Goal: Transaction & Acquisition: Purchase product/service

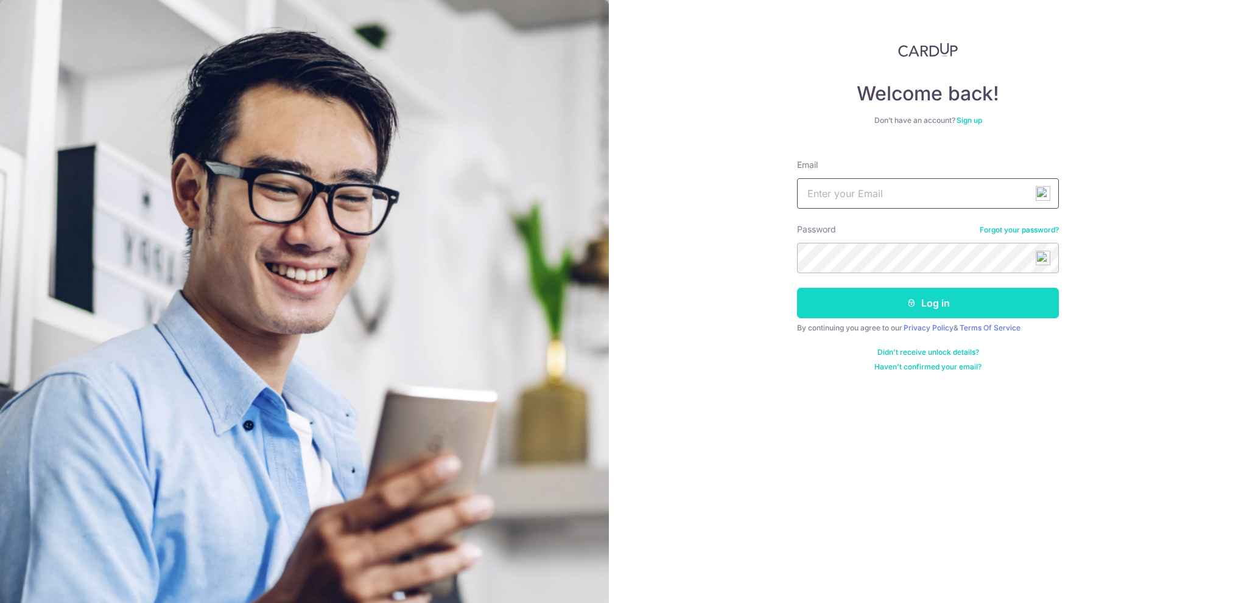
type input "[EMAIL_ADDRESS][DOMAIN_NAME]"
click at [888, 304] on button "Log in" at bounding box center [928, 303] width 262 height 30
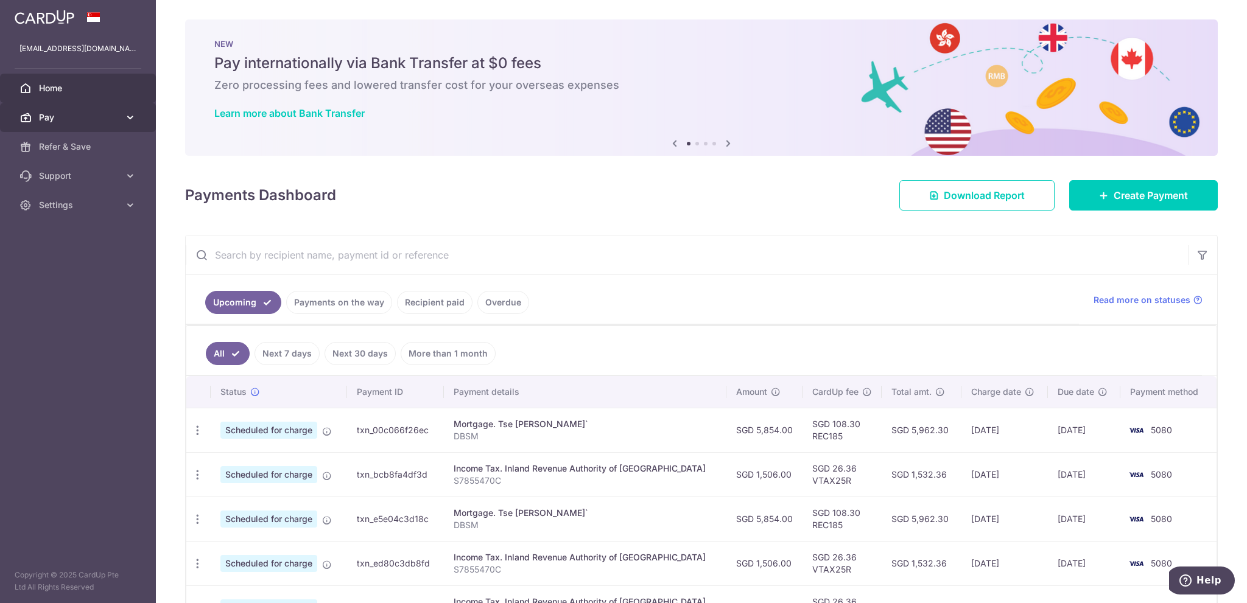
click at [83, 114] on span "Pay" at bounding box center [79, 117] width 80 height 12
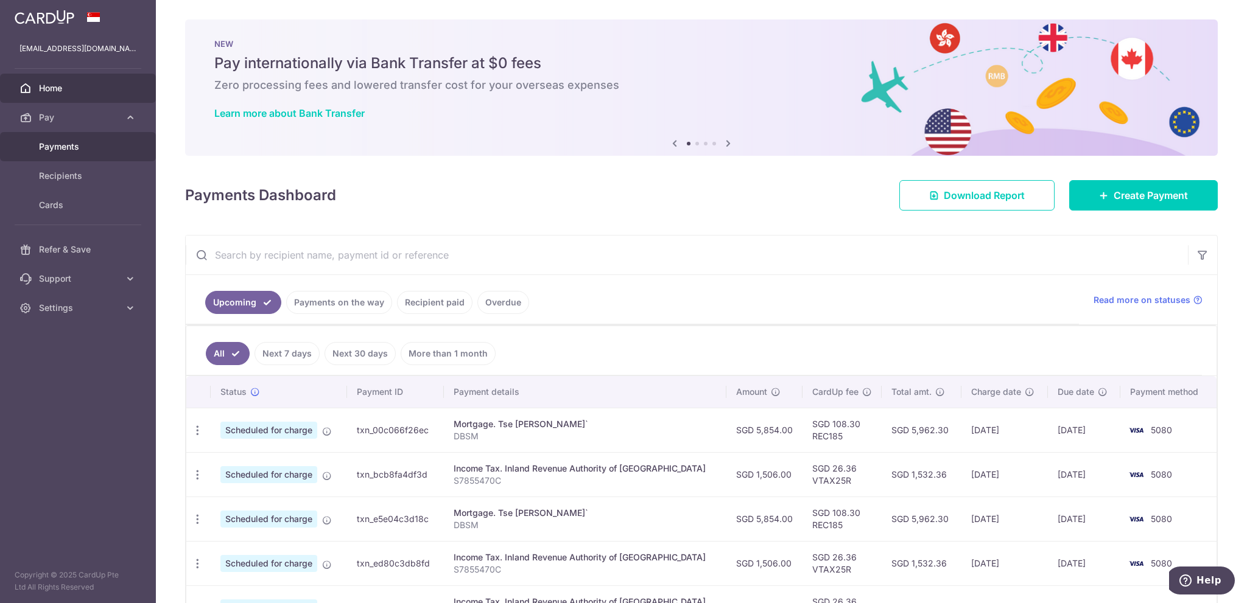
click at [74, 144] on span "Payments" at bounding box center [79, 147] width 80 height 12
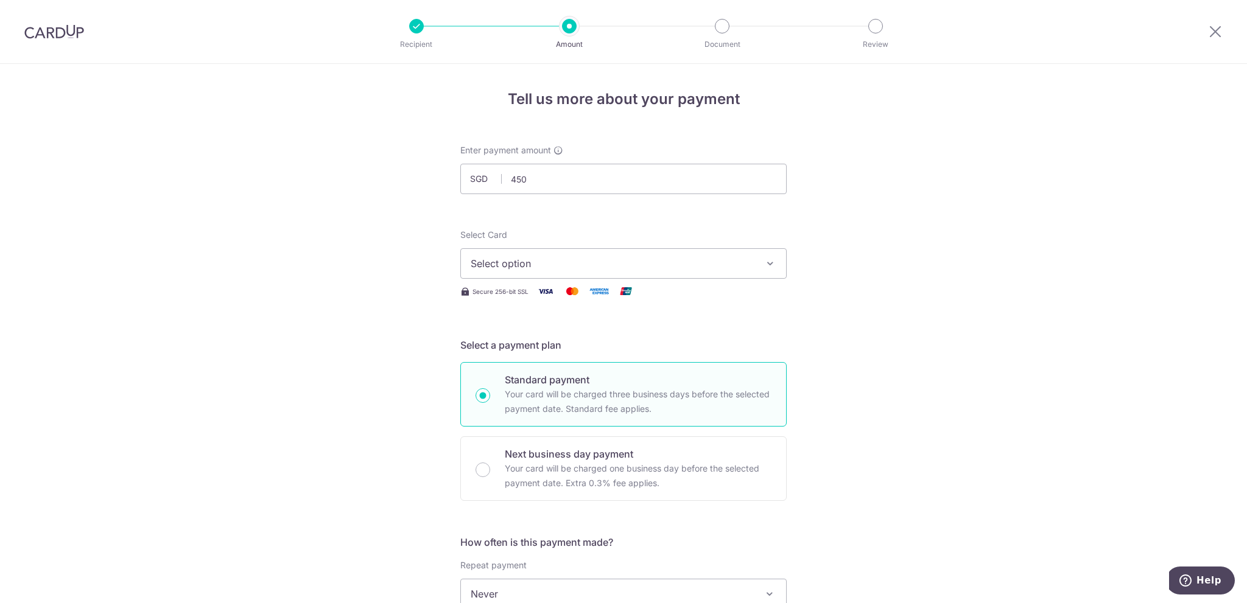
type input "450.00"
click at [841, 190] on div "Tell us more about your payment Enter payment amount SGD 450.00 450.00 Select C…" at bounding box center [623, 615] width 1247 height 1102
click at [638, 253] on button "Select option" at bounding box center [623, 263] width 326 height 30
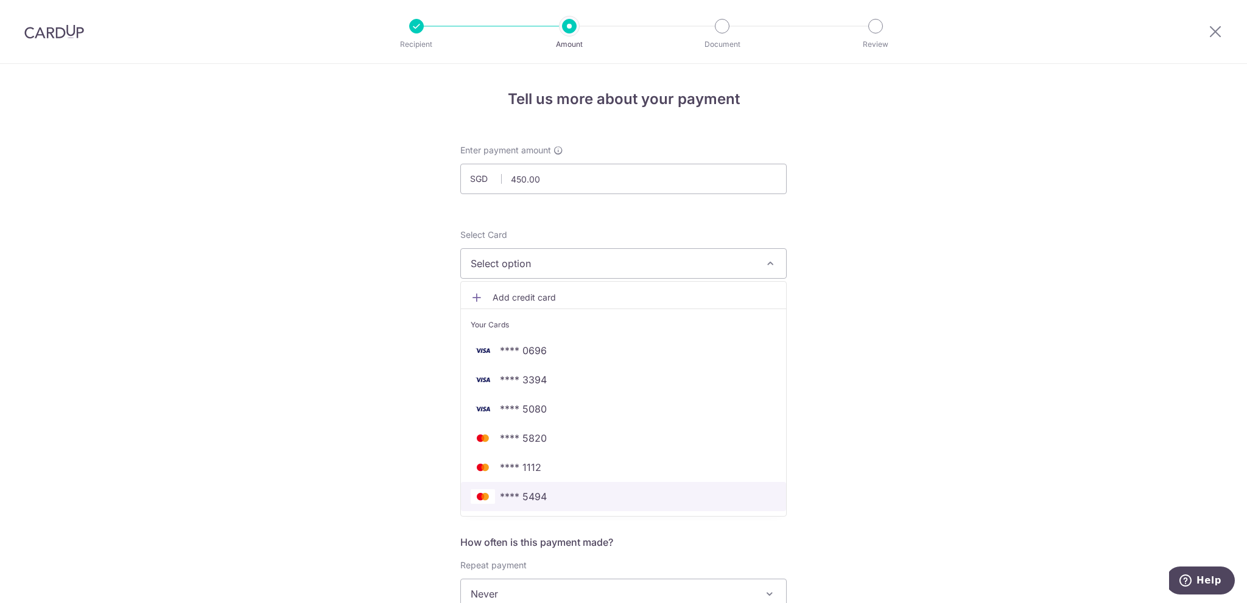
click at [588, 497] on span "**** 5494" at bounding box center [624, 497] width 306 height 15
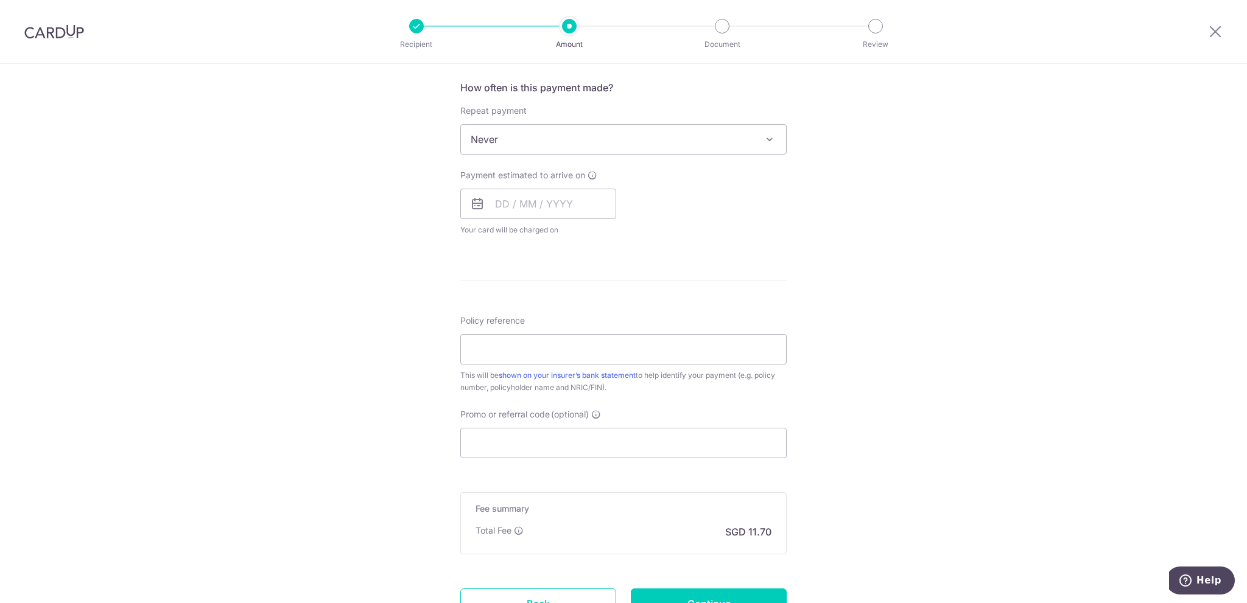
scroll to position [487, 0]
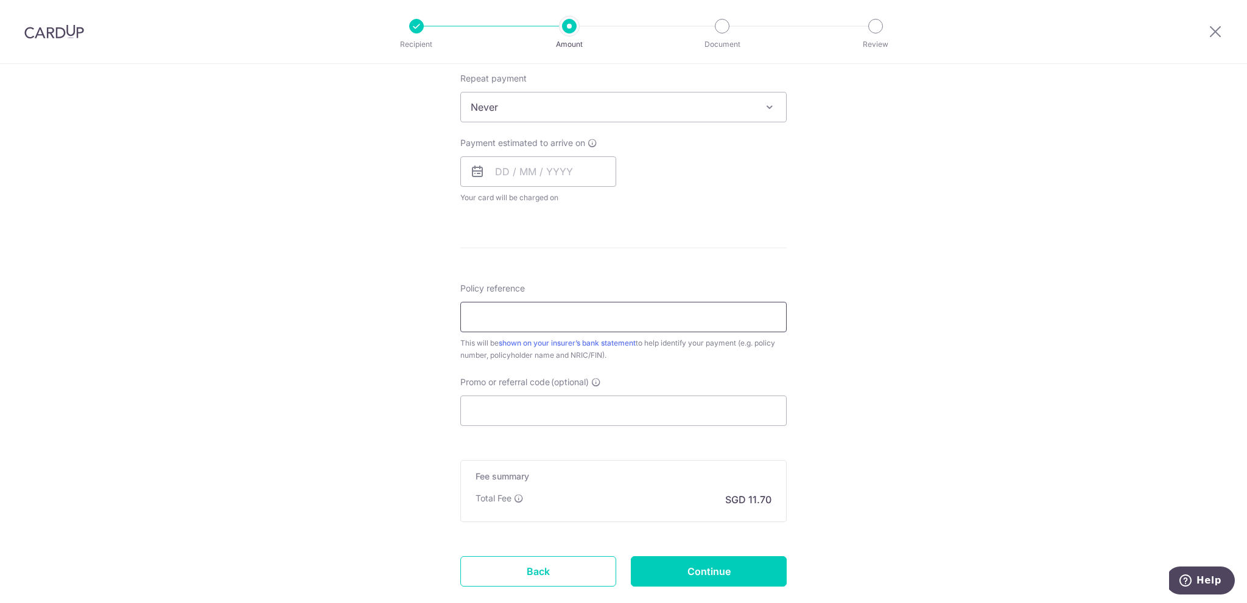
click at [541, 321] on input "Policy reference" at bounding box center [623, 317] width 326 height 30
type input "10177842"
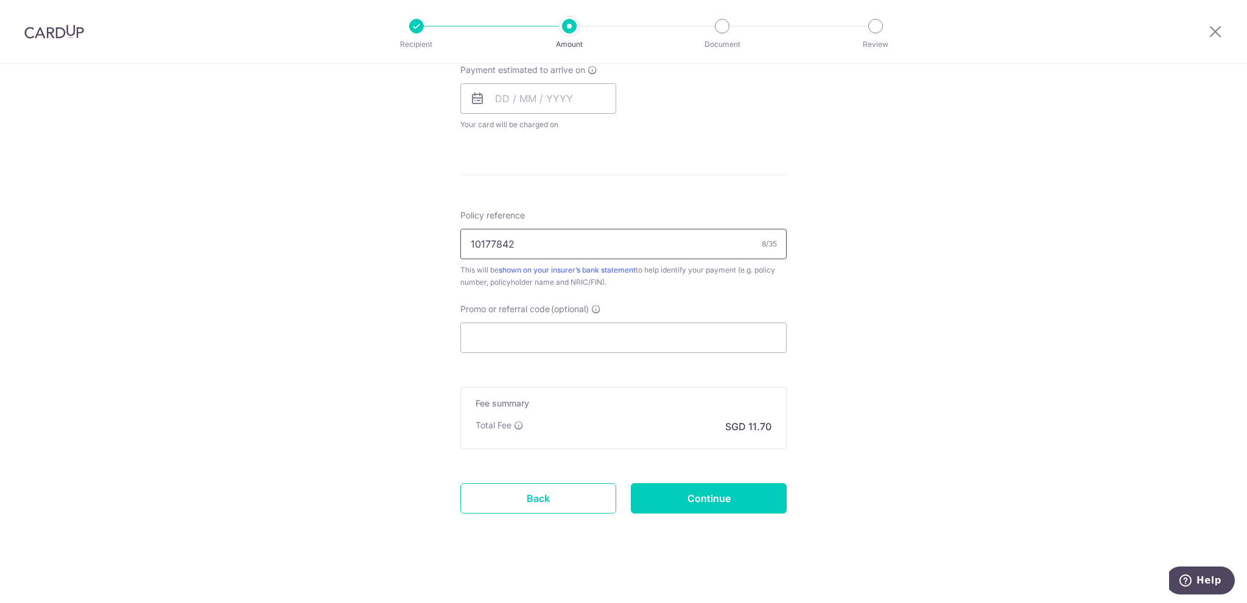
scroll to position [560, 0]
click at [740, 505] on input "Continue" at bounding box center [709, 499] width 156 height 30
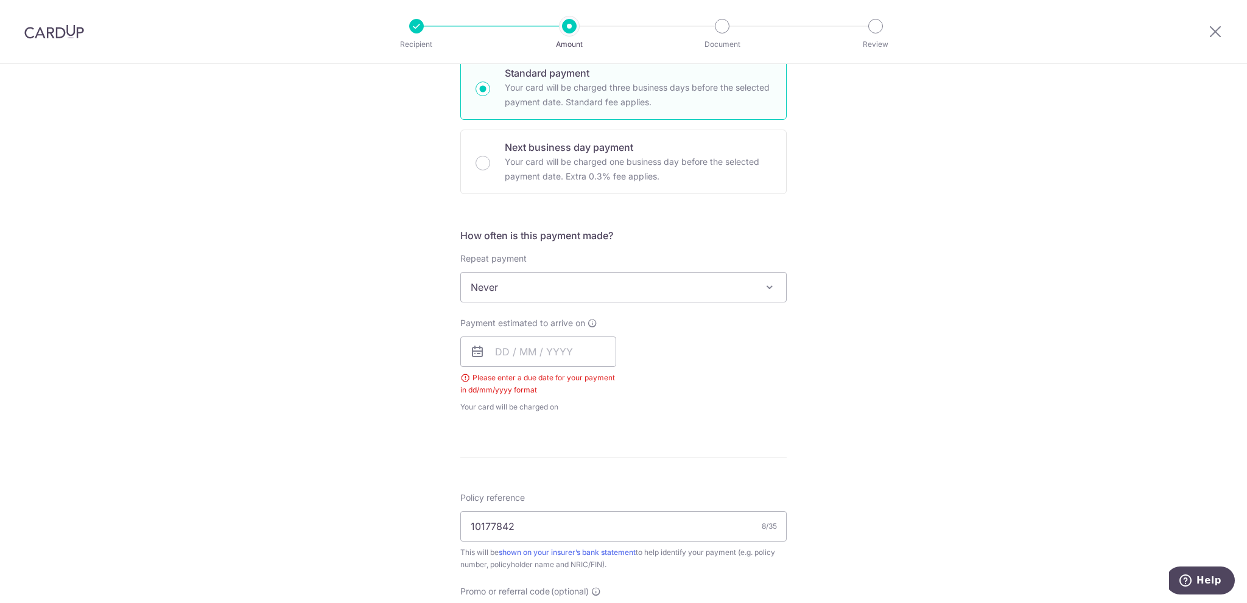
scroll to position [285, 0]
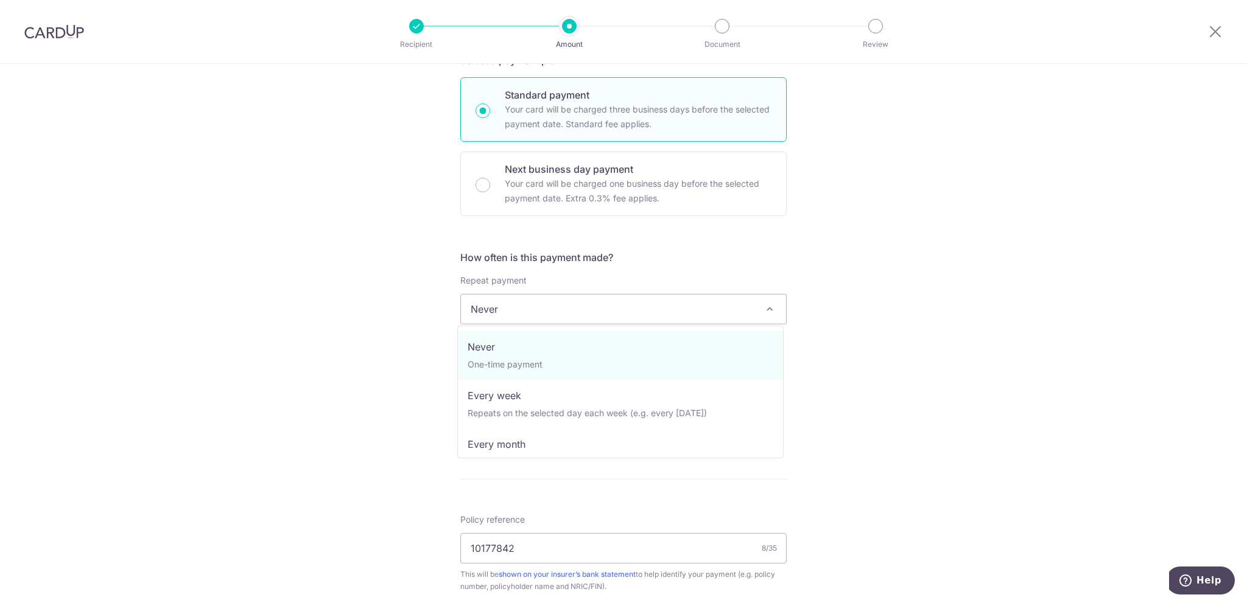
click at [561, 311] on span "Never" at bounding box center [623, 309] width 325 height 29
click at [838, 277] on div "Tell us more about your payment Enter payment amount SGD 450.00 450.00 Select C…" at bounding box center [623, 344] width 1247 height 1131
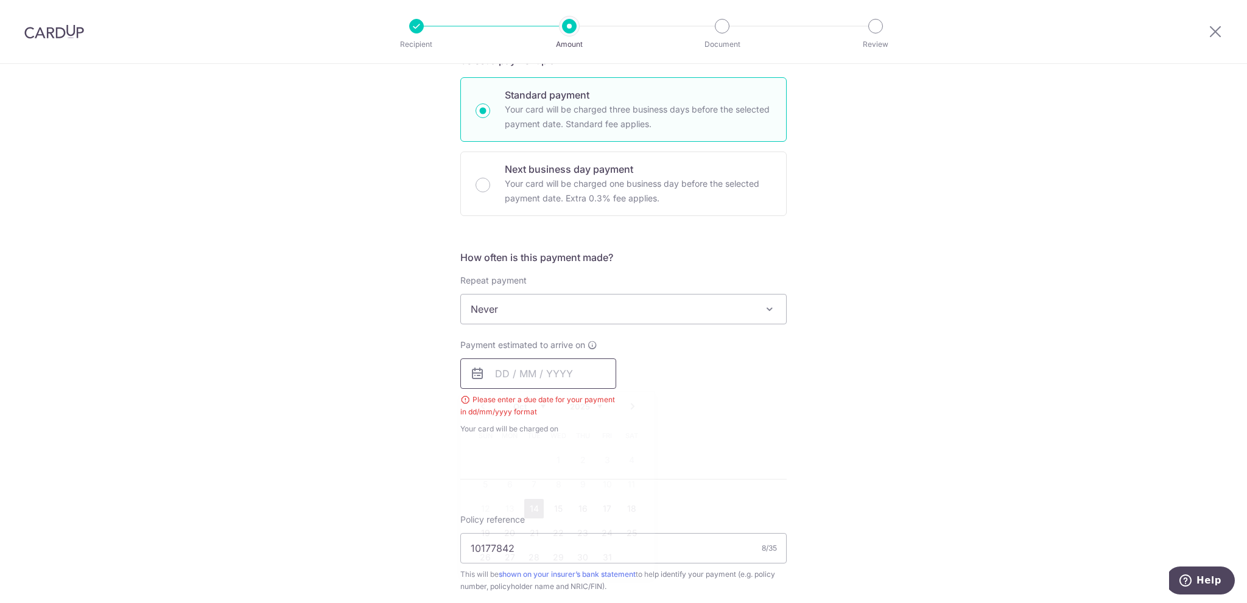
click at [582, 366] on input "text" at bounding box center [538, 374] width 156 height 30
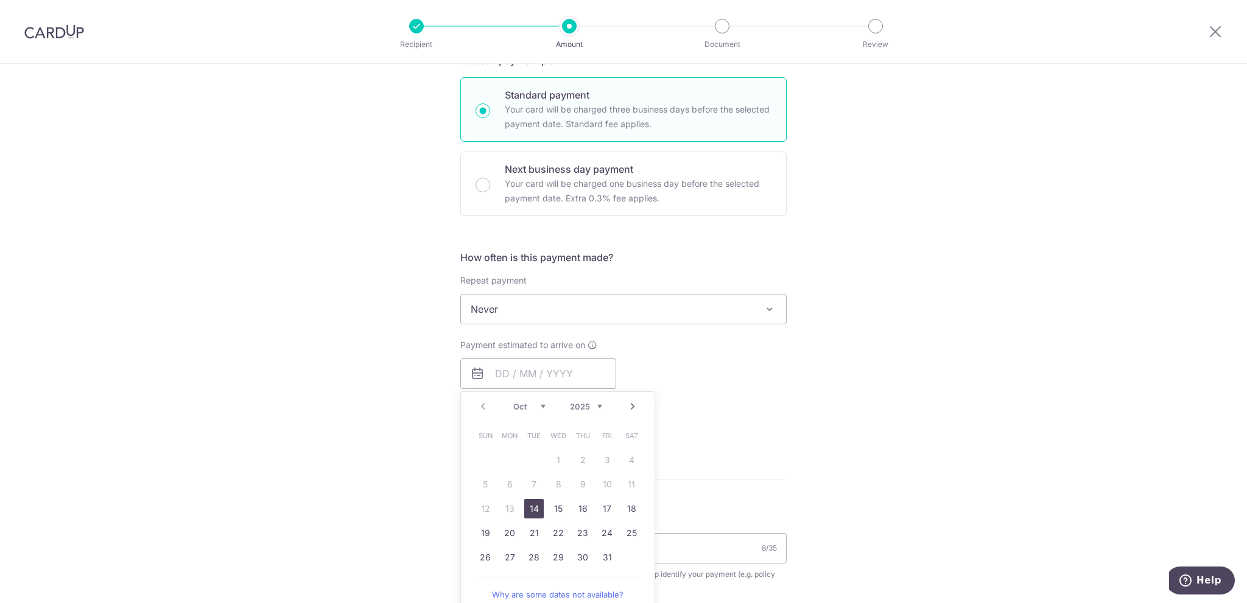
click at [528, 506] on link "14" at bounding box center [533, 508] width 19 height 19
type input "14/10/2025"
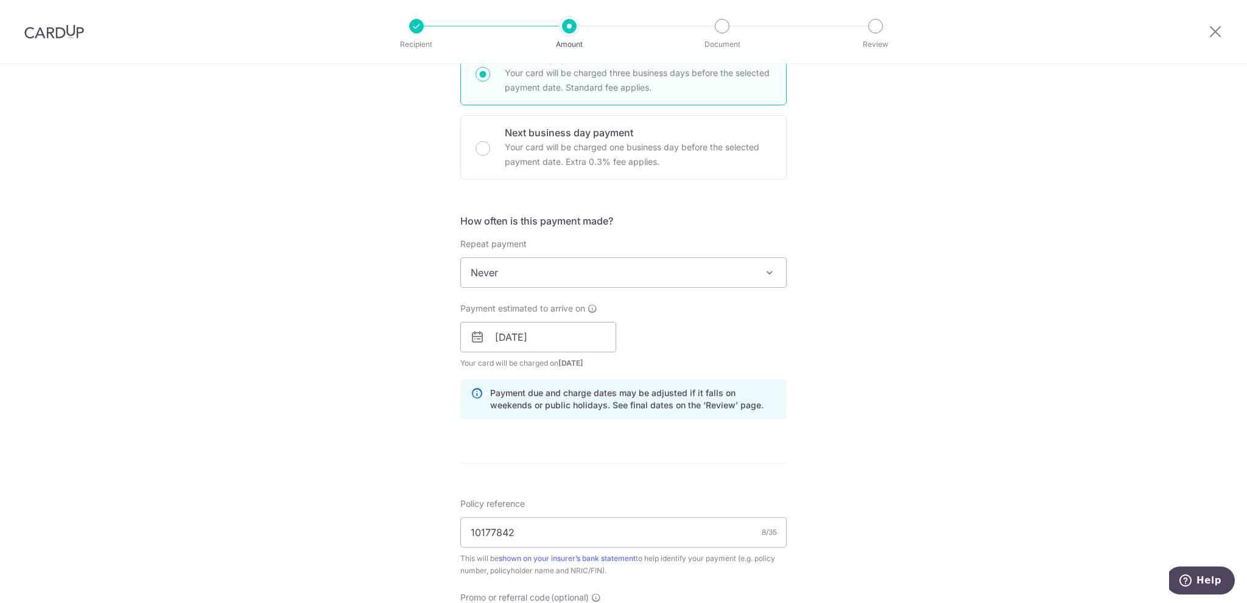
scroll to position [529, 0]
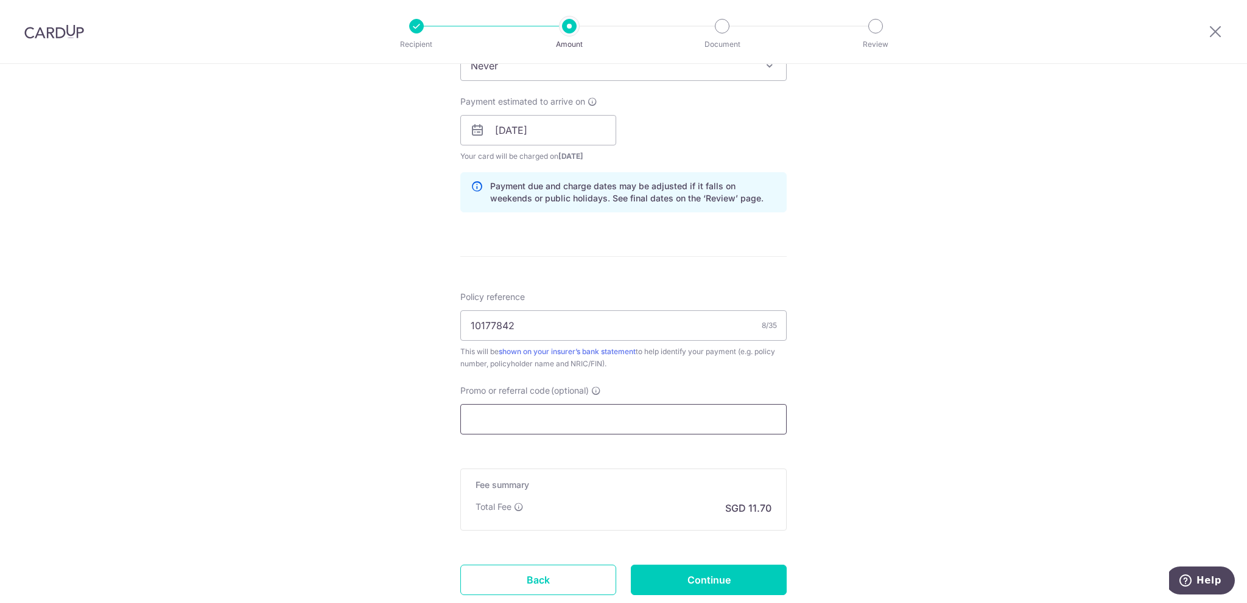
click at [512, 414] on input "Promo or referral code (optional)" at bounding box center [623, 419] width 326 height 30
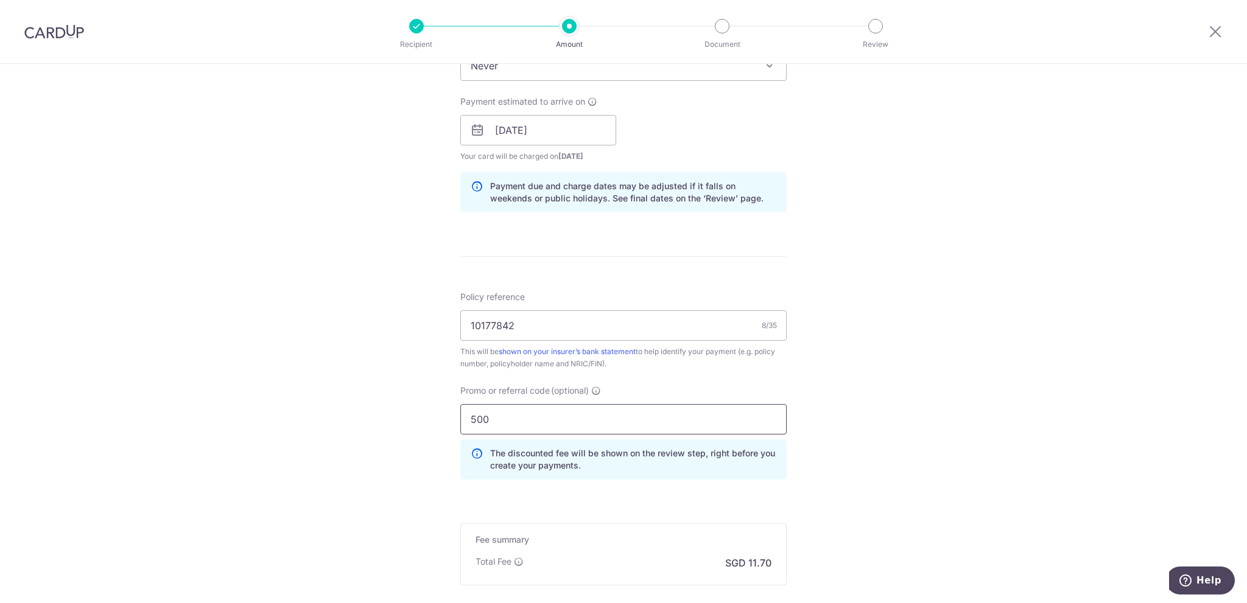
type input "500"
click at [887, 325] on div "Tell us more about your payment Enter payment amount SGD 450.00 450.00 Select C…" at bounding box center [623, 138] width 1247 height 1206
click at [426, 360] on div "Tell us more about your payment Enter payment amount SGD 450.00 450.00 Select C…" at bounding box center [623, 138] width 1247 height 1206
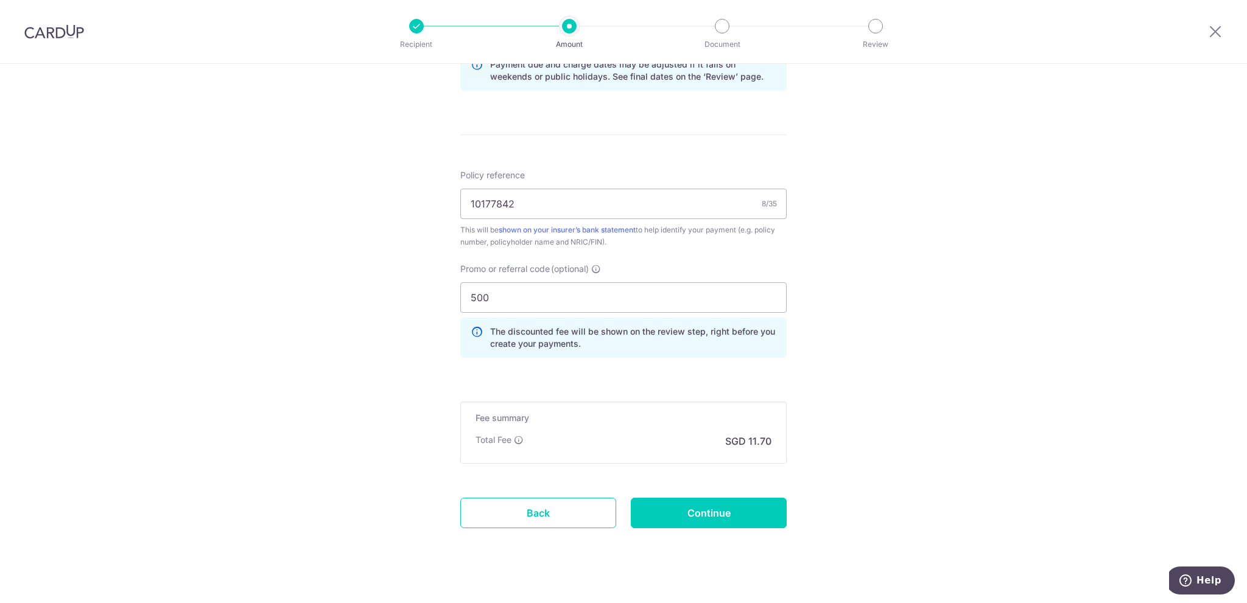
scroll to position [665, 0]
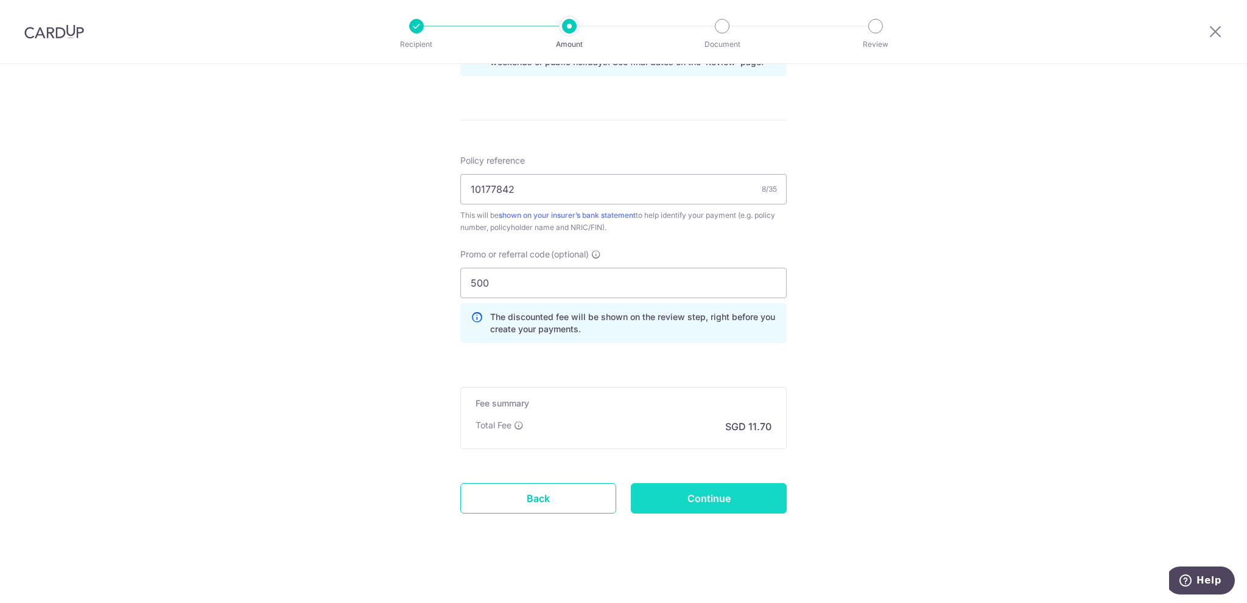
click at [689, 499] on input "Continue" at bounding box center [709, 499] width 156 height 30
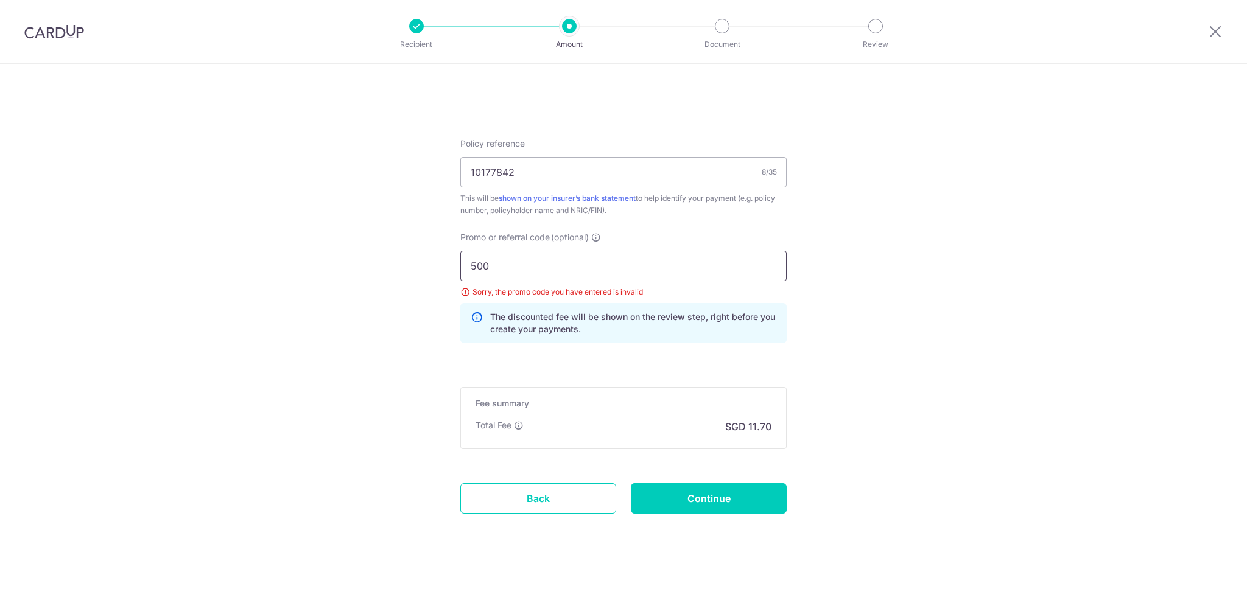
drag, startPoint x: 429, startPoint y: 263, endPoint x: 246, endPoint y: 270, distance: 182.8
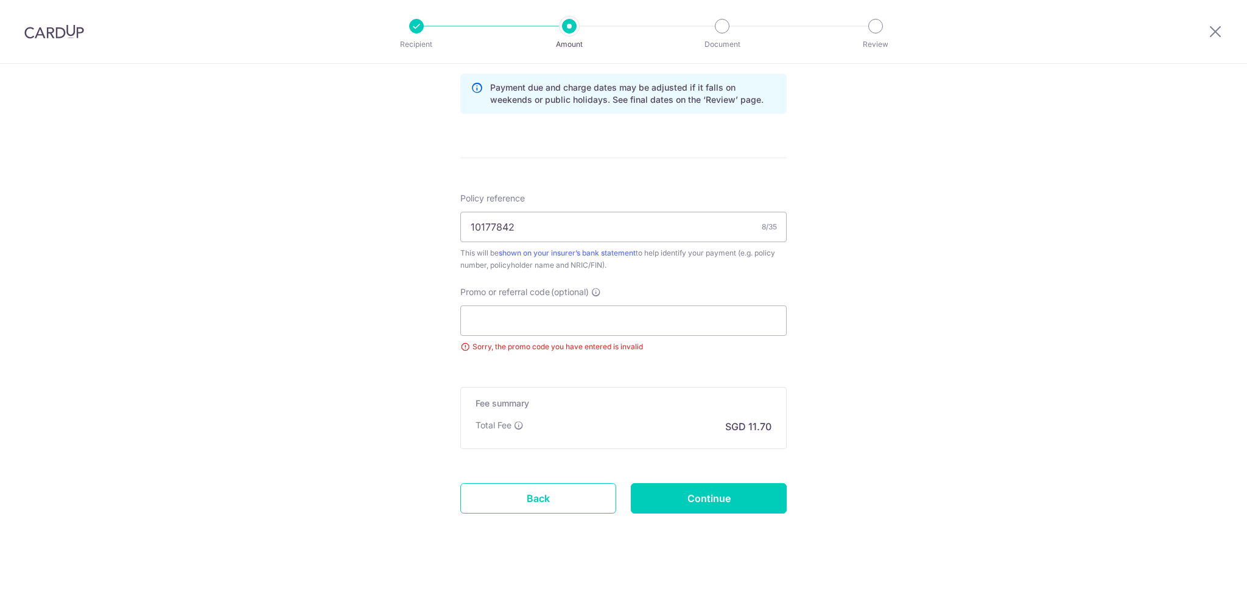
click at [247, 270] on div "Tell us more about your payment Enter payment amount SGD 450.00 450.00 Select C…" at bounding box center [623, 21] width 1247 height 1169
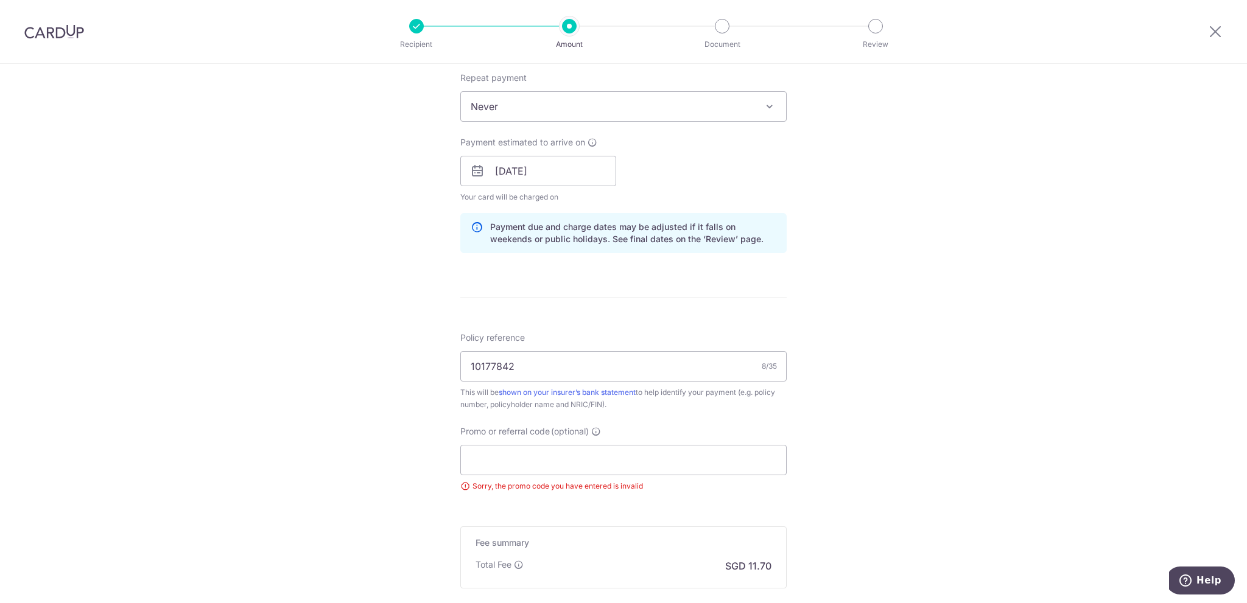
scroll to position [627, 0]
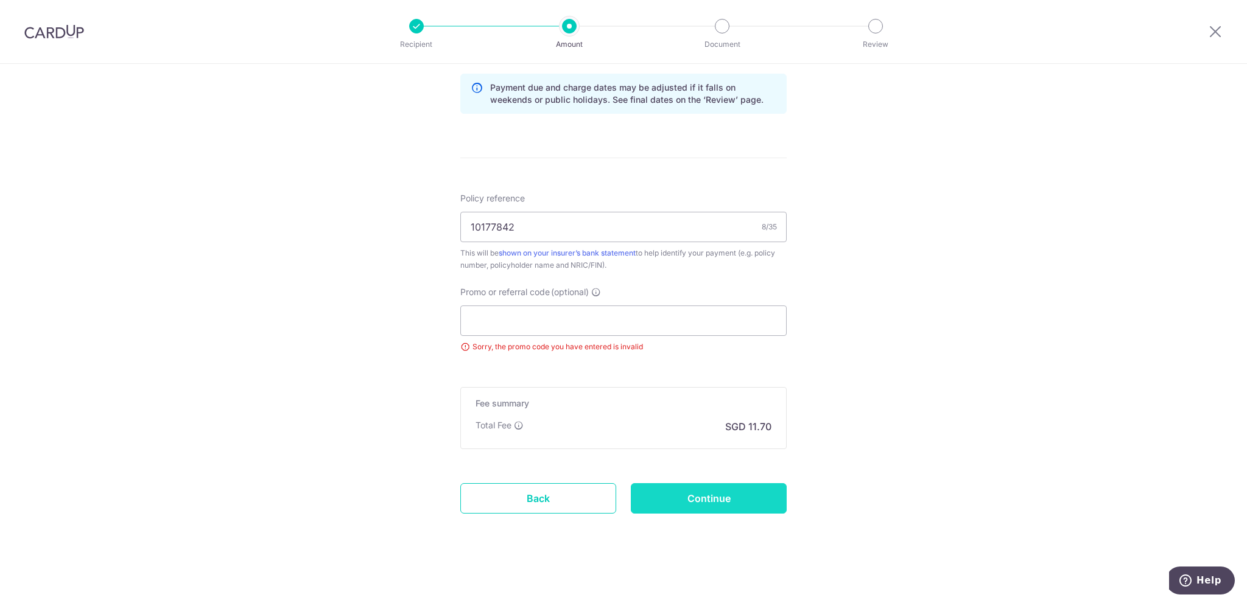
click at [758, 501] on input "Continue" at bounding box center [709, 499] width 156 height 30
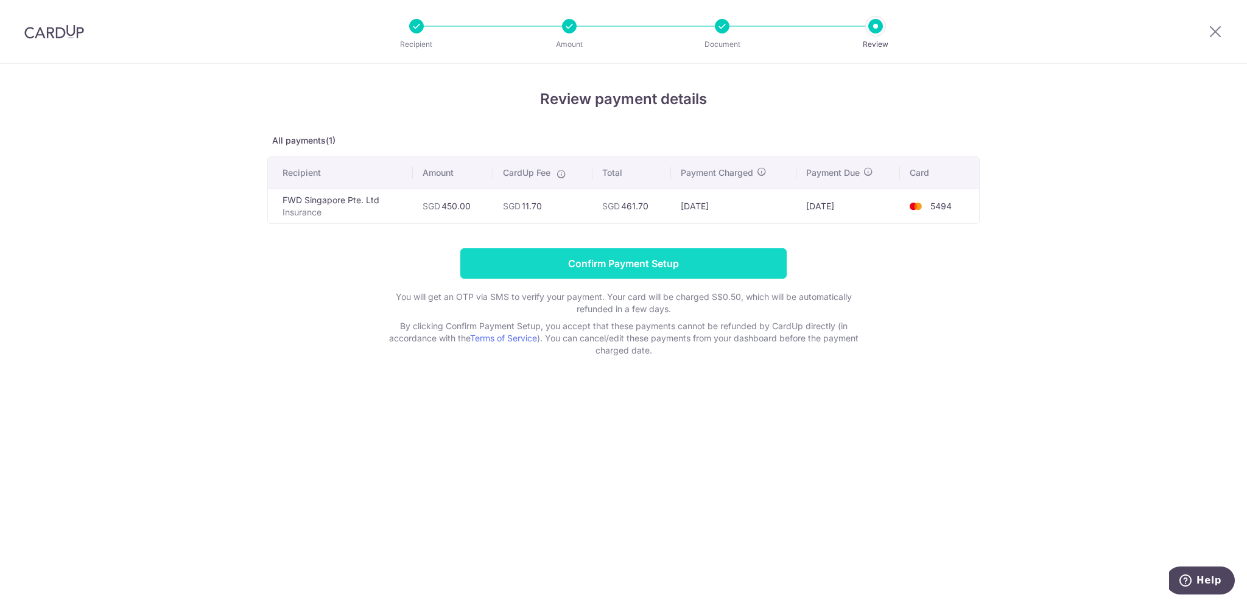
click at [649, 262] on input "Confirm Payment Setup" at bounding box center [623, 263] width 326 height 30
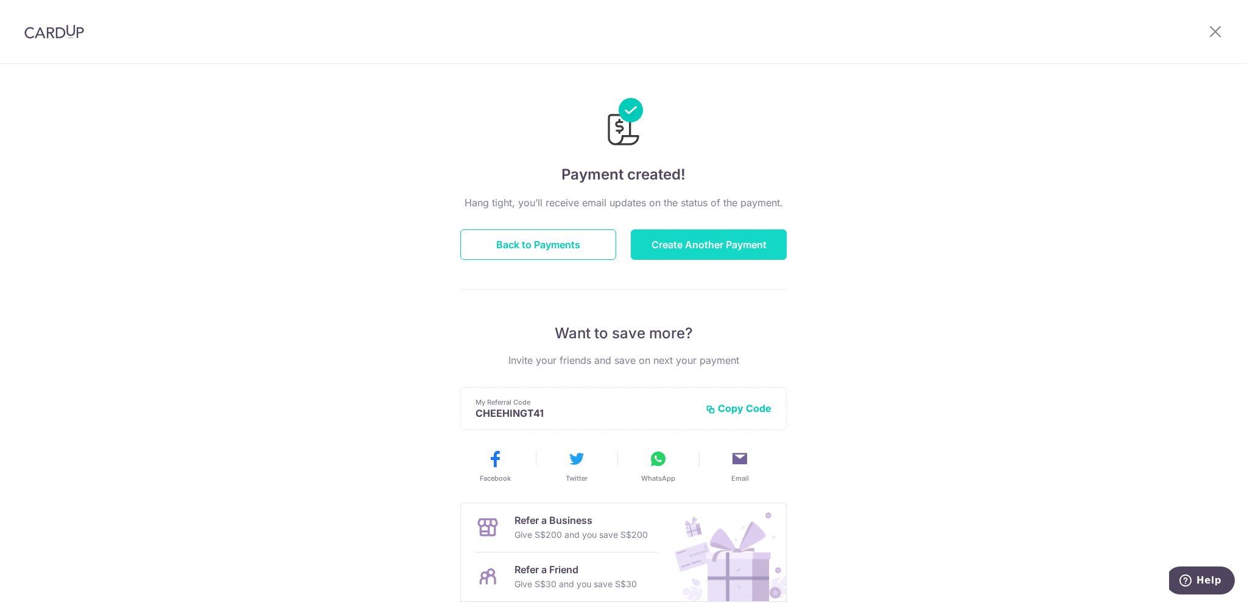
click at [677, 247] on button "Create Another Payment" at bounding box center [709, 245] width 156 height 30
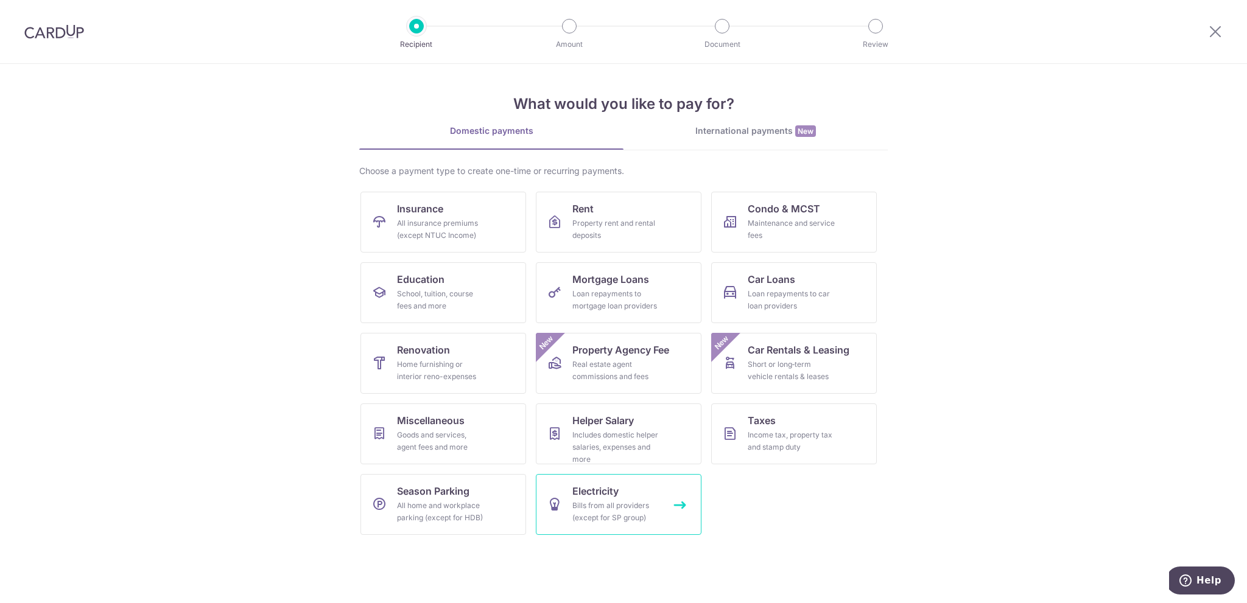
click at [657, 502] on div "Bills from all providers (except for SP group)" at bounding box center [616, 512] width 88 height 24
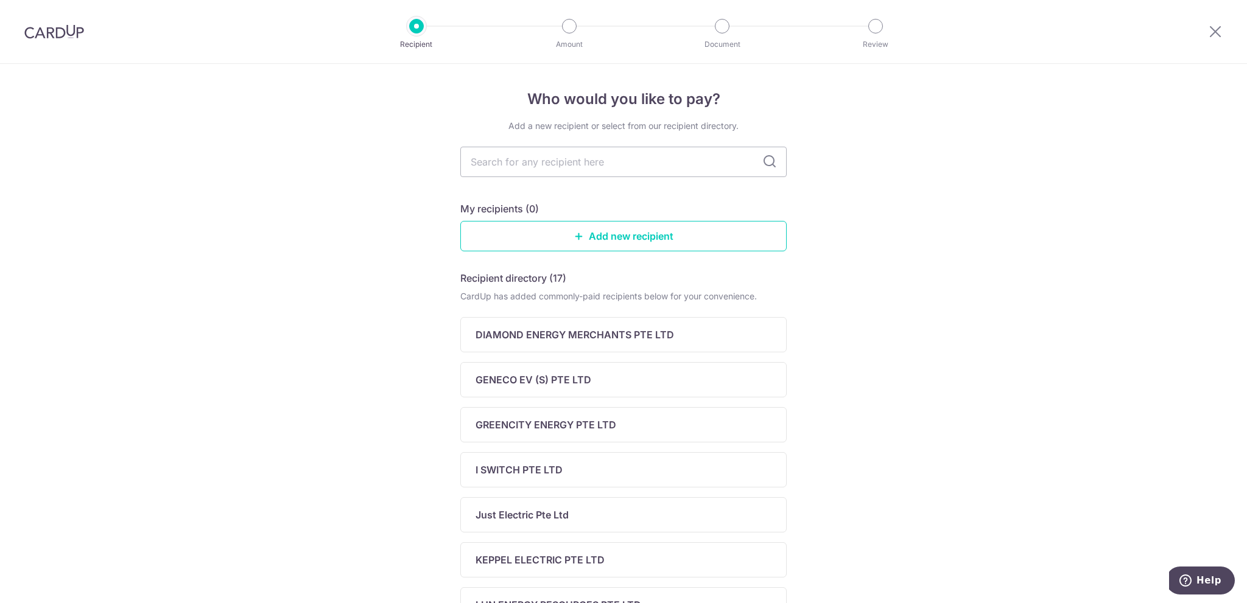
click at [877, 384] on div "Who would you like to pay? Add a new recipient or select from our recipient dir…" at bounding box center [623, 515] width 1247 height 903
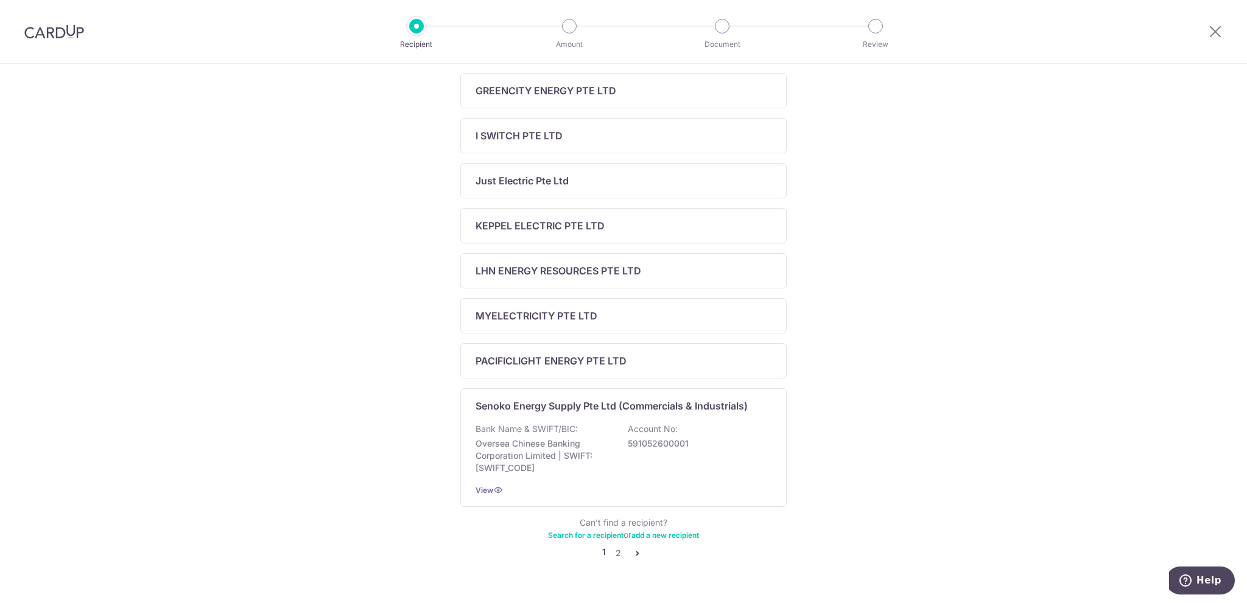
scroll to position [361, 0]
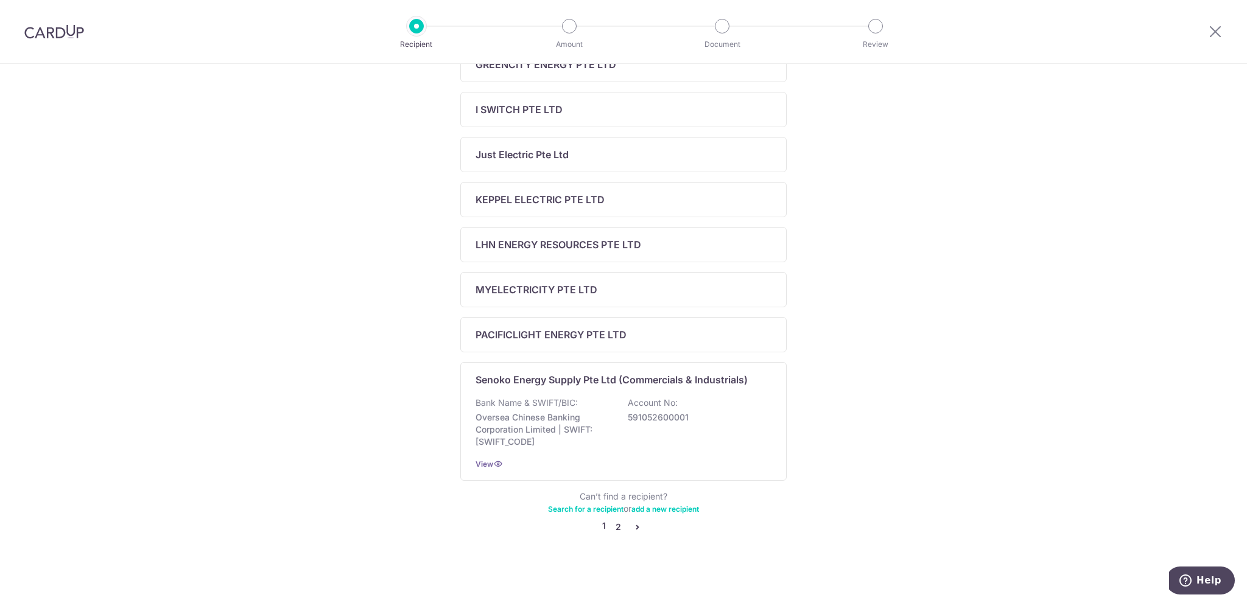
click at [619, 526] on link "2" at bounding box center [618, 527] width 15 height 15
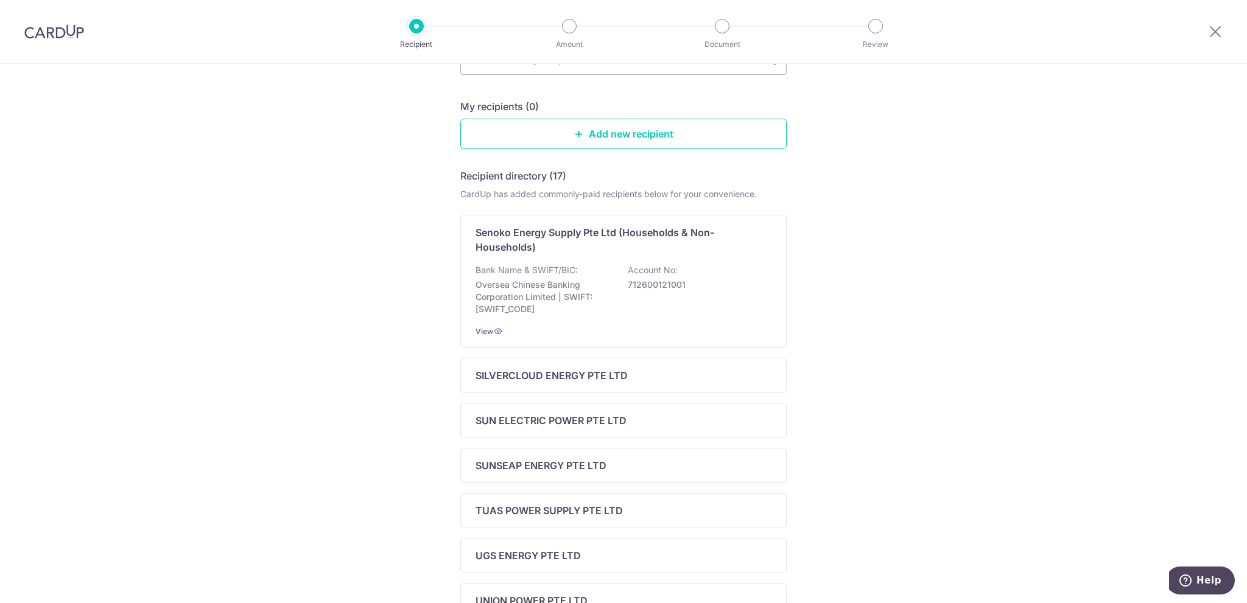
scroll to position [241, 0]
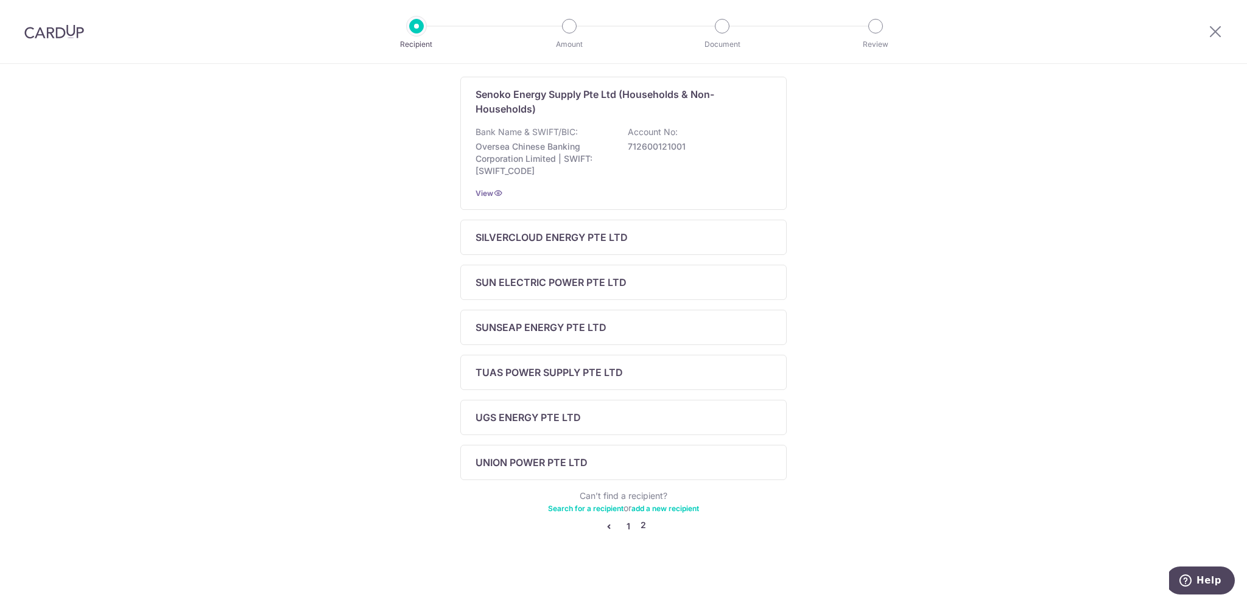
click at [626, 529] on link "1" at bounding box center [628, 526] width 15 height 15
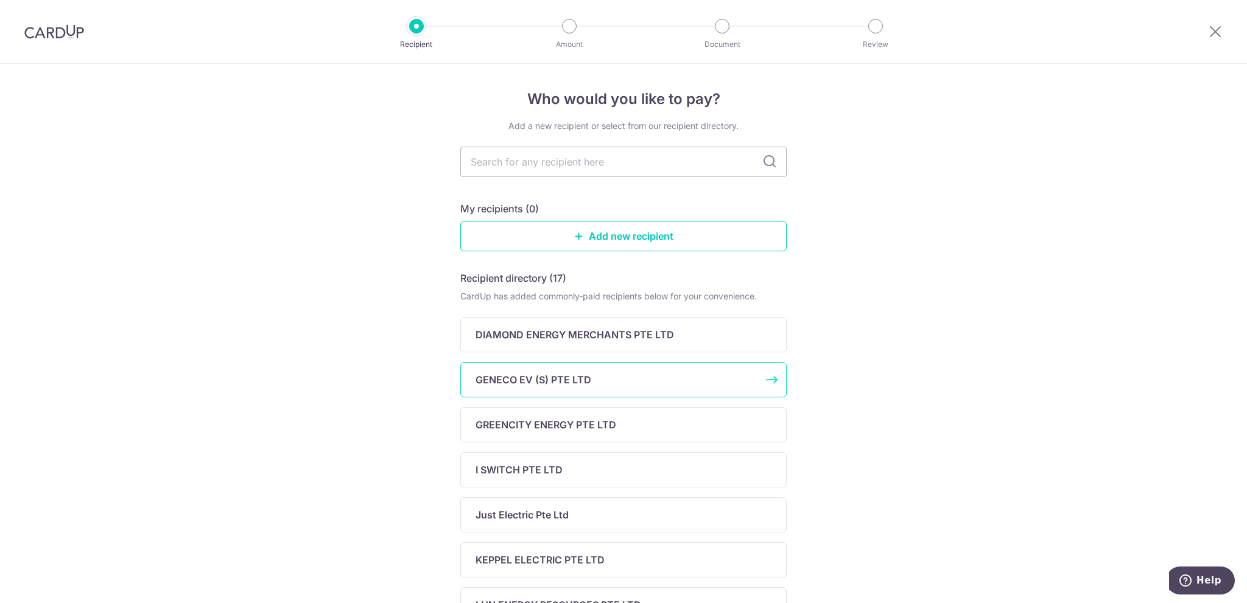
scroll to position [122, 0]
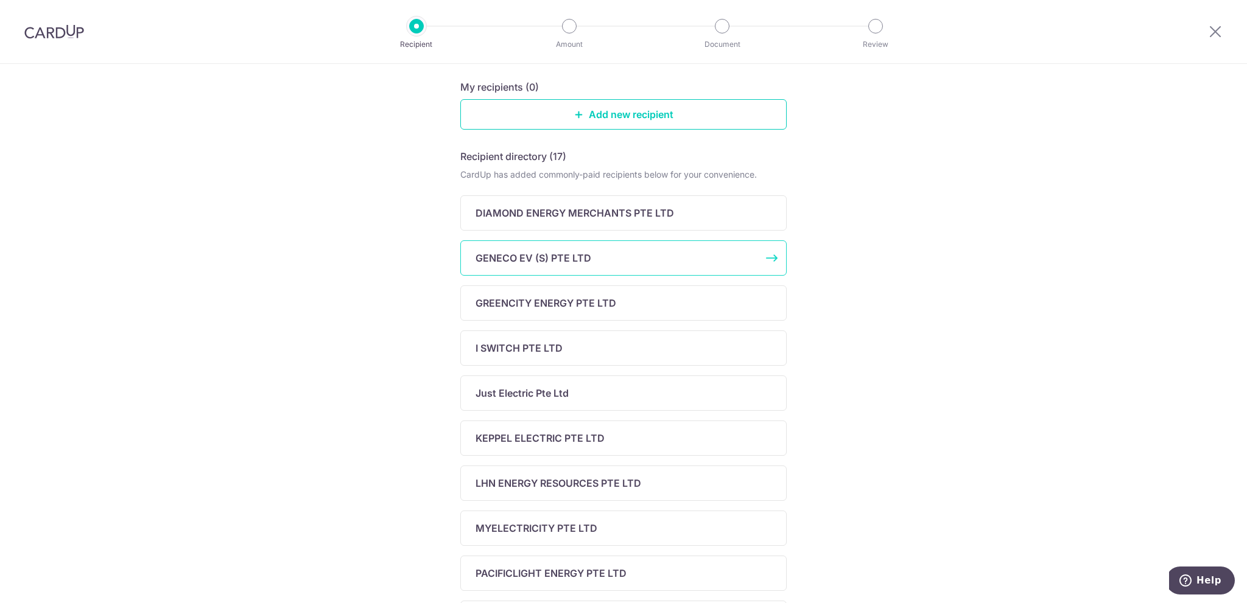
click at [696, 254] on div "GENECO EV (S) PTE LTD" at bounding box center [616, 258] width 281 height 15
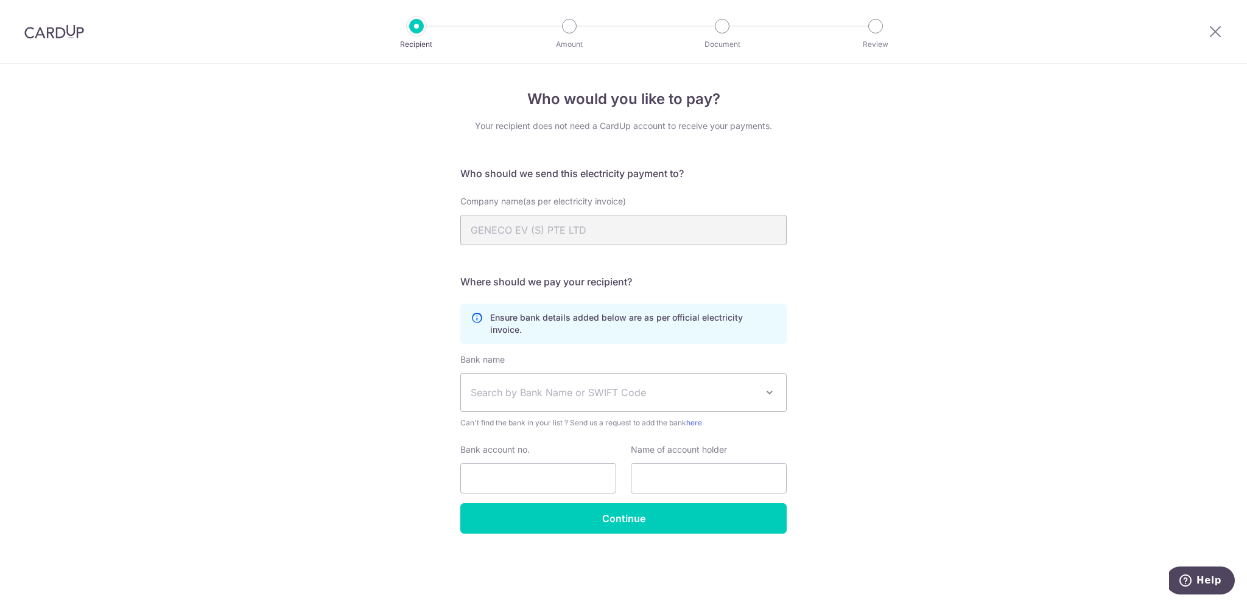
click at [1223, 27] on div at bounding box center [1215, 31] width 63 height 63
click at [1215, 29] on icon at bounding box center [1215, 31] width 15 height 15
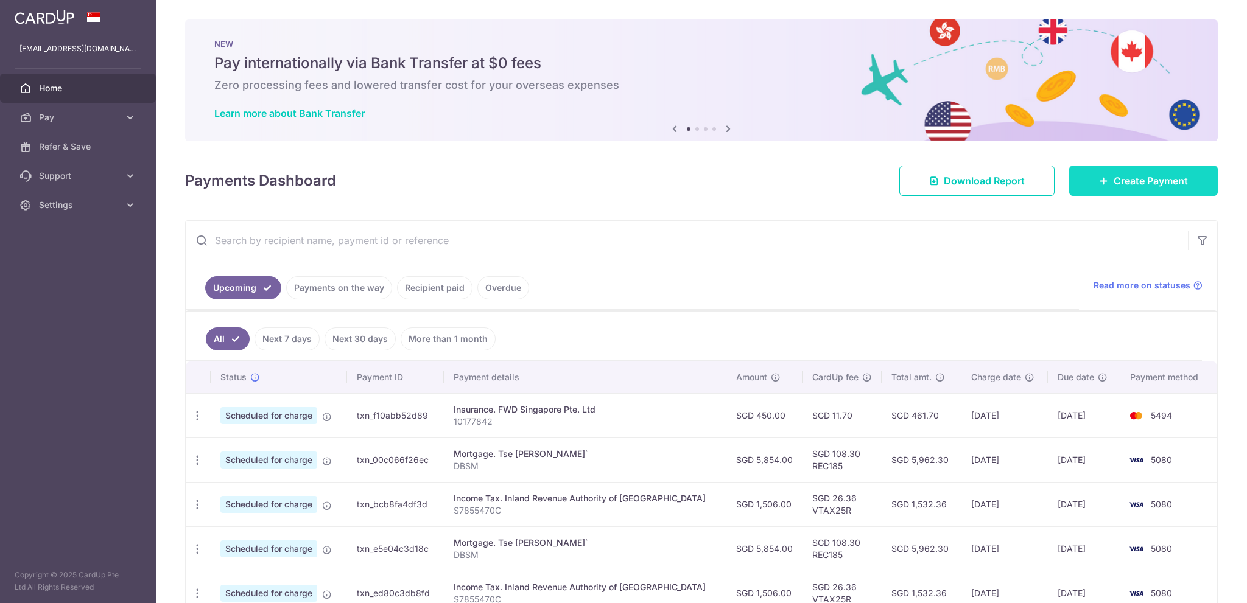
click at [1118, 180] on span "Create Payment" at bounding box center [1151, 181] width 74 height 15
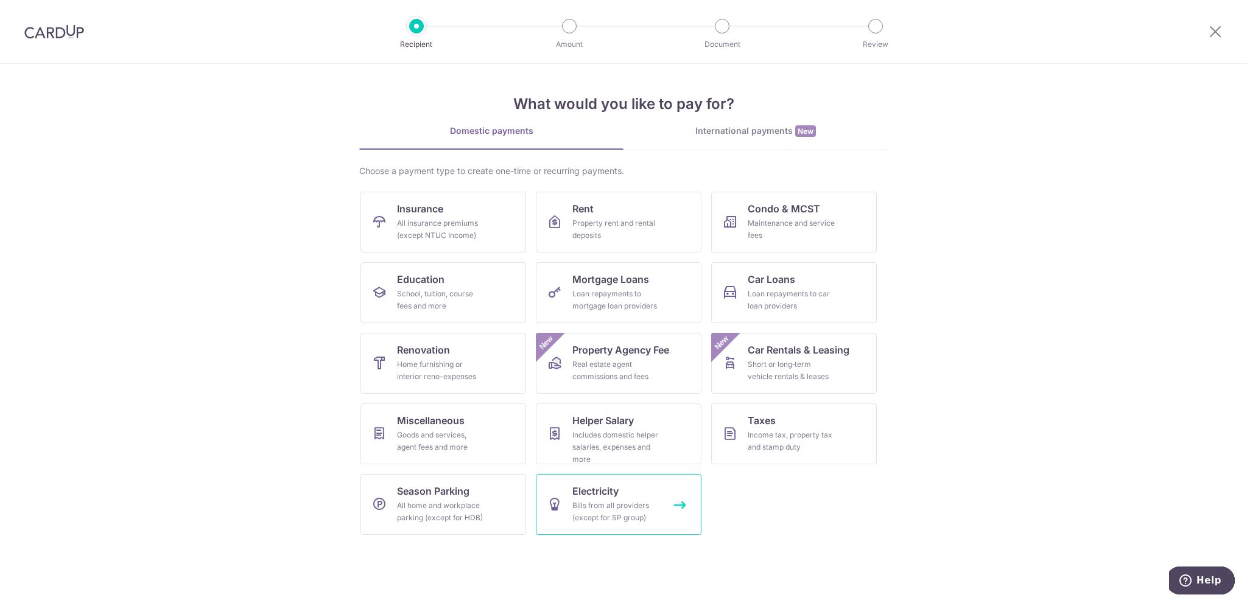
click at [580, 504] on div "Bills from all providers (except for SP group)" at bounding box center [616, 512] width 88 height 24
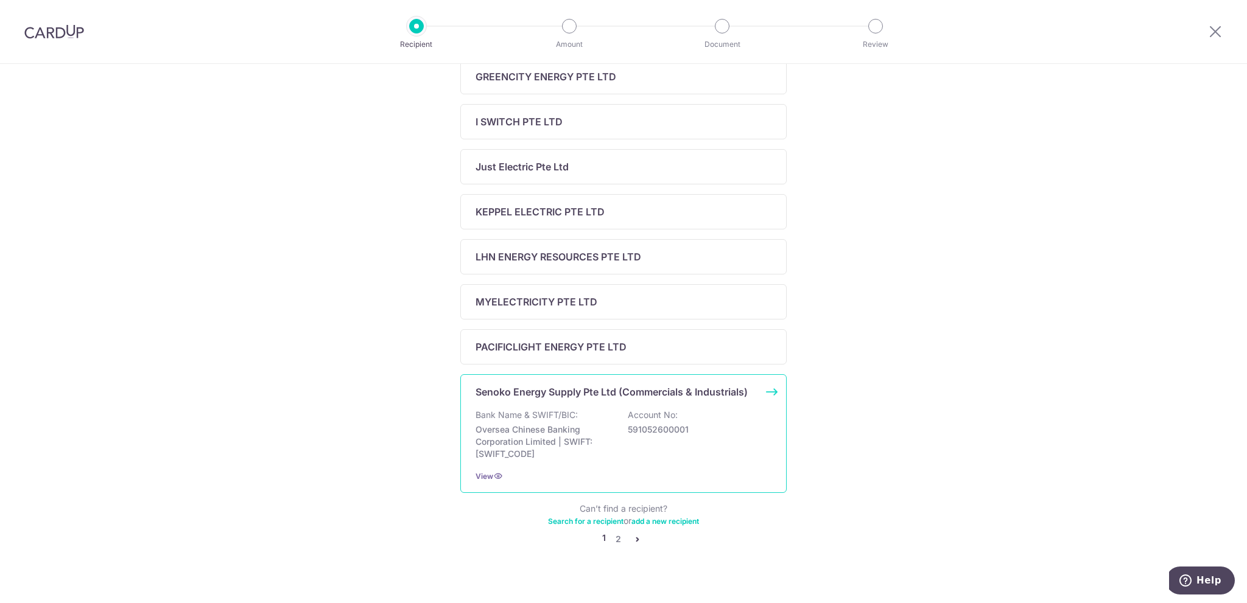
scroll to position [361, 0]
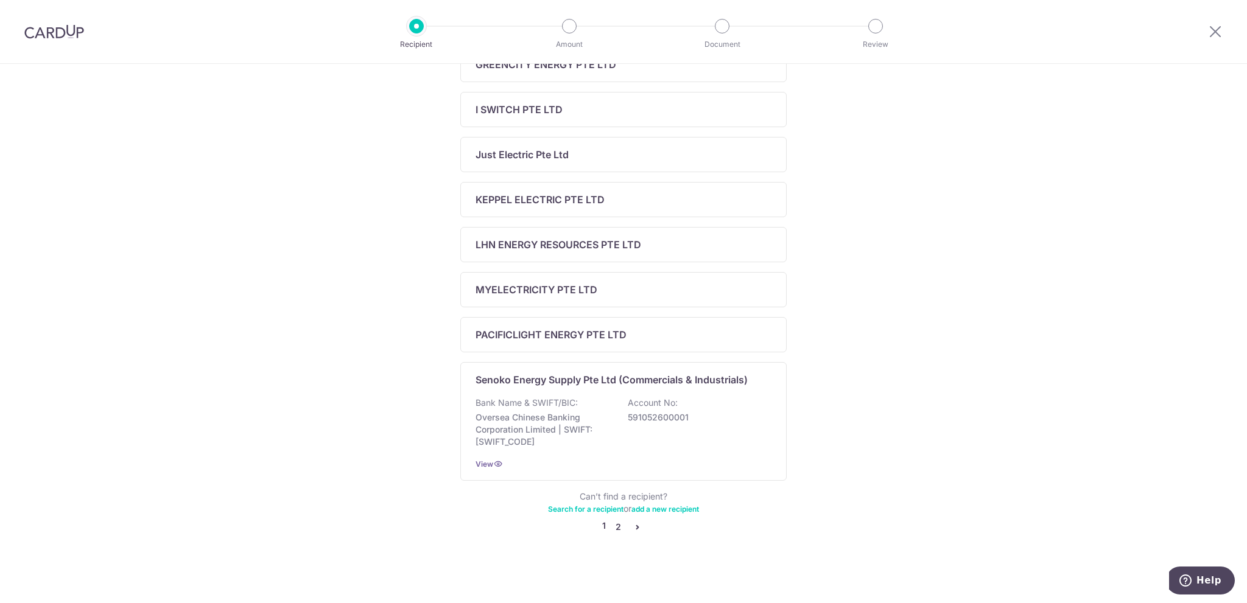
click at [616, 526] on link "2" at bounding box center [618, 527] width 15 height 15
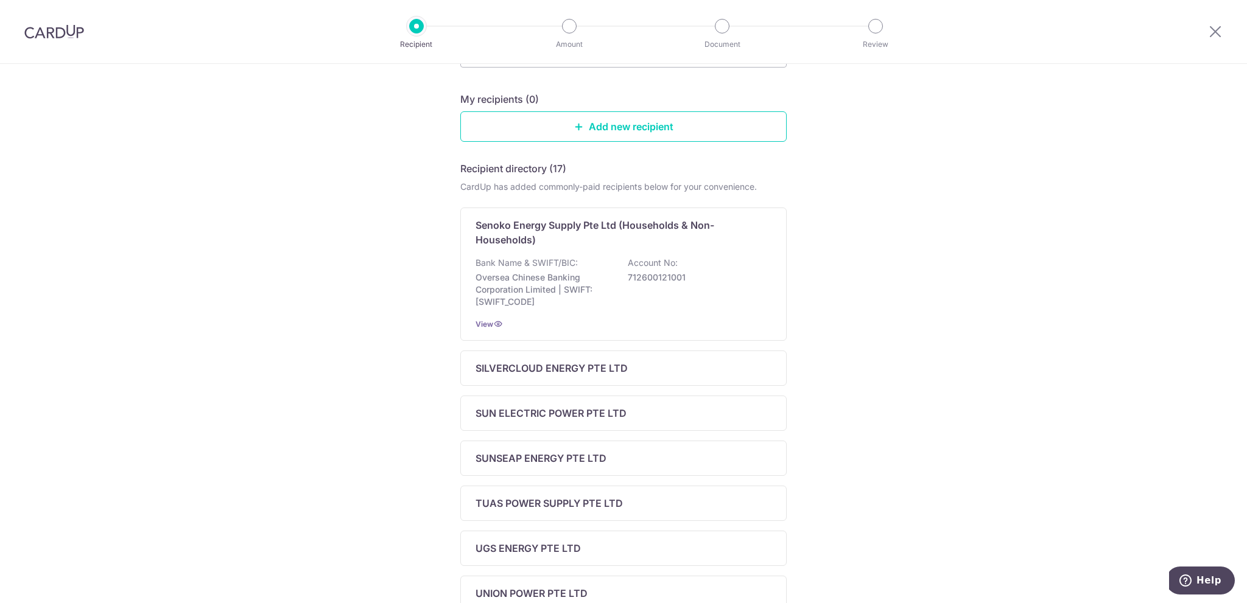
scroll to position [0, 0]
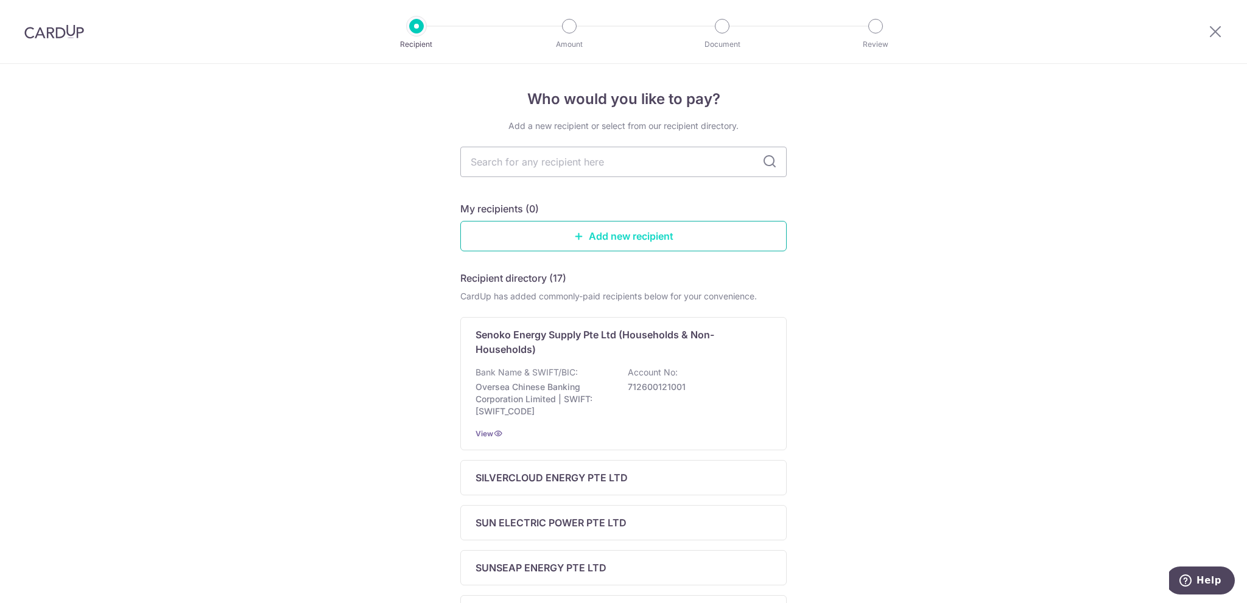
click at [675, 244] on link "Add new recipient" at bounding box center [623, 236] width 326 height 30
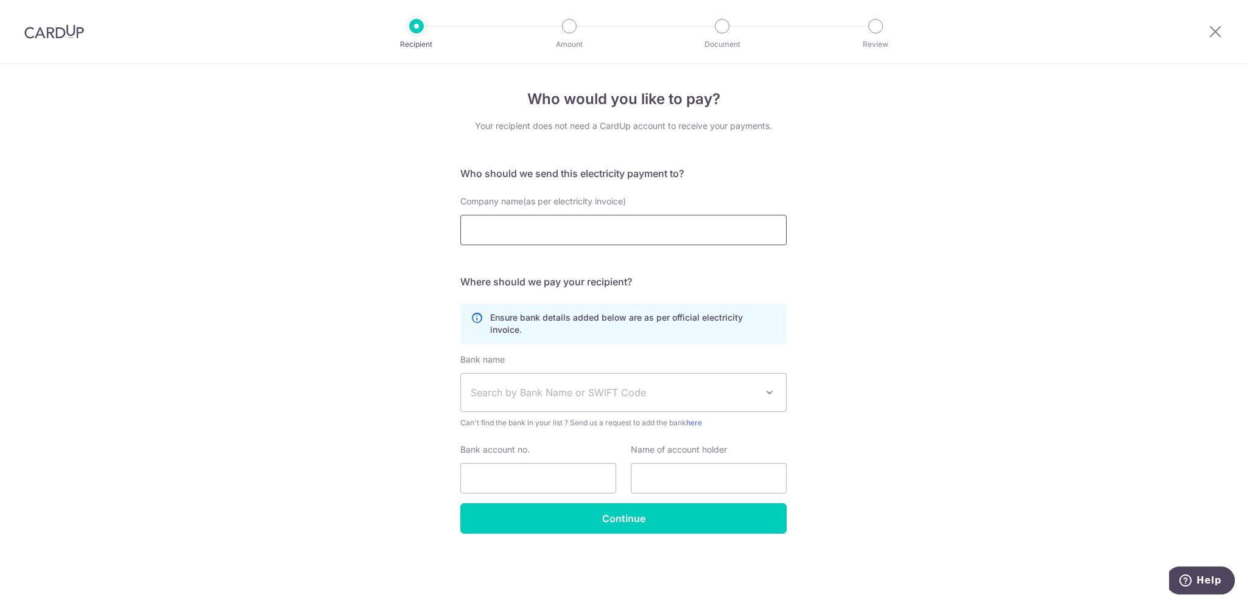
click at [541, 233] on input "Company name(as per electricity invoice)" at bounding box center [623, 230] width 326 height 30
click at [609, 171] on h5 "Who should we send this electricity payment to?" at bounding box center [623, 173] width 326 height 15
click at [1223, 21] on div at bounding box center [1215, 31] width 63 height 63
click at [1218, 30] on icon at bounding box center [1215, 31] width 15 height 15
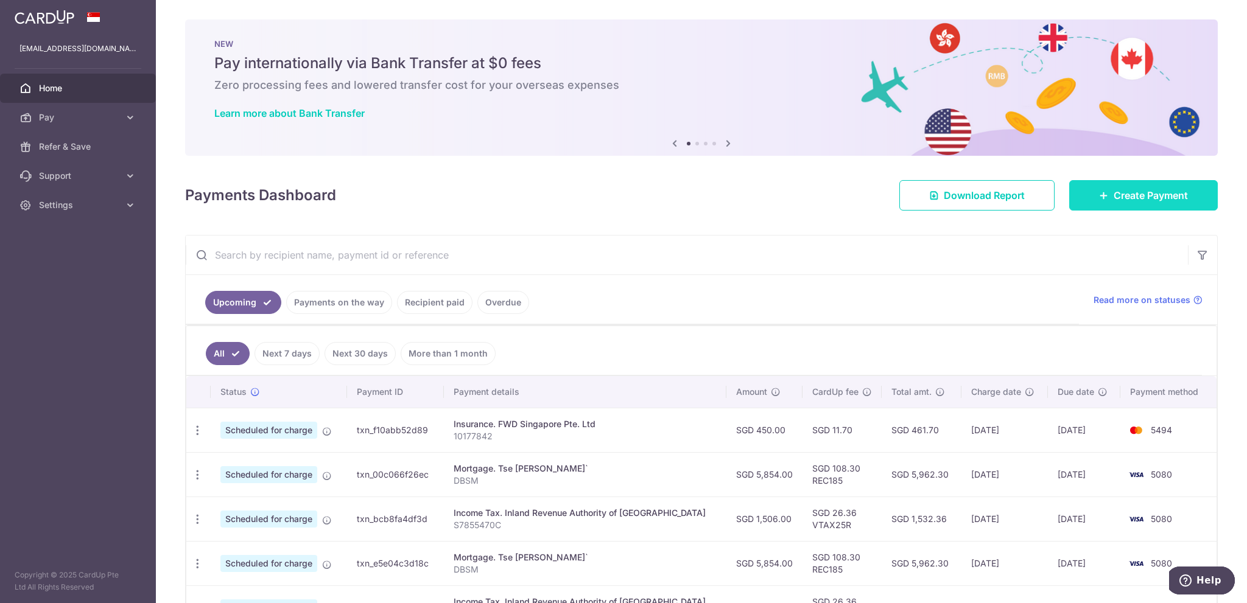
click at [1162, 191] on span "Create Payment" at bounding box center [1151, 195] width 74 height 15
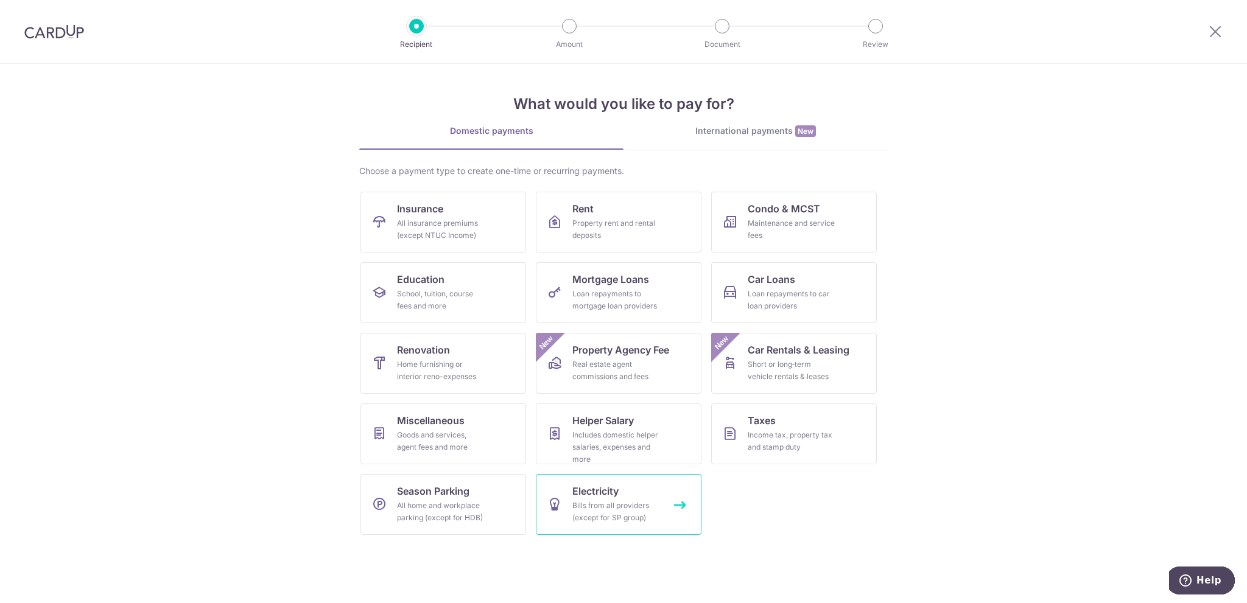
click at [655, 527] on link "Electricity Bills from all providers (except for SP group)" at bounding box center [619, 504] width 166 height 61
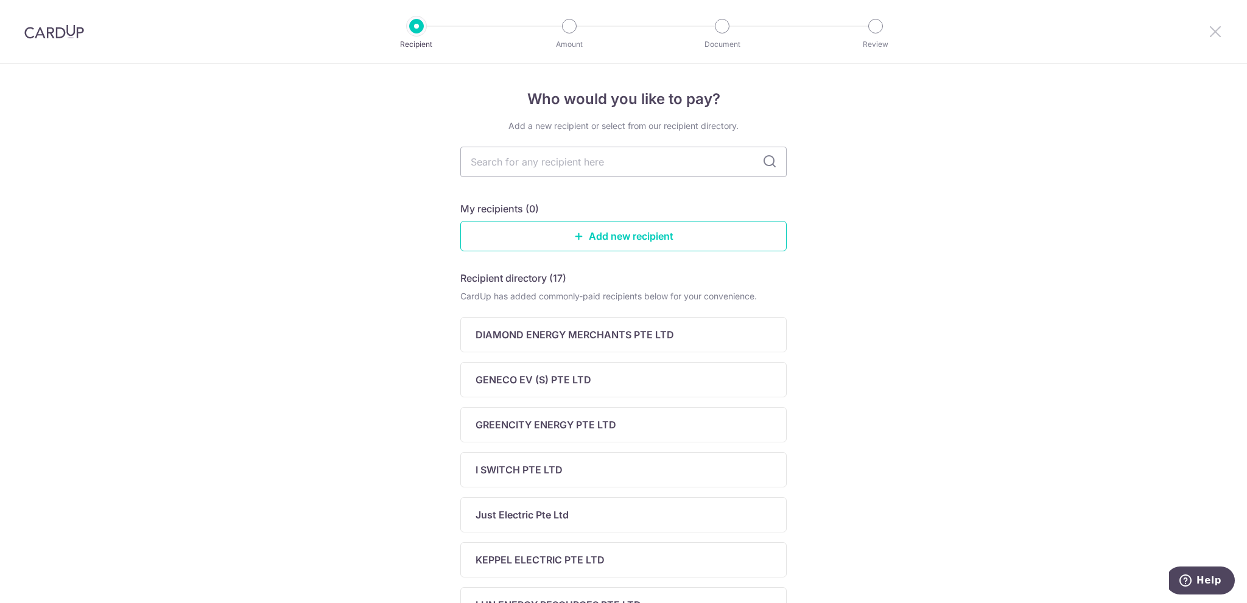
click at [1219, 29] on icon at bounding box center [1215, 31] width 15 height 15
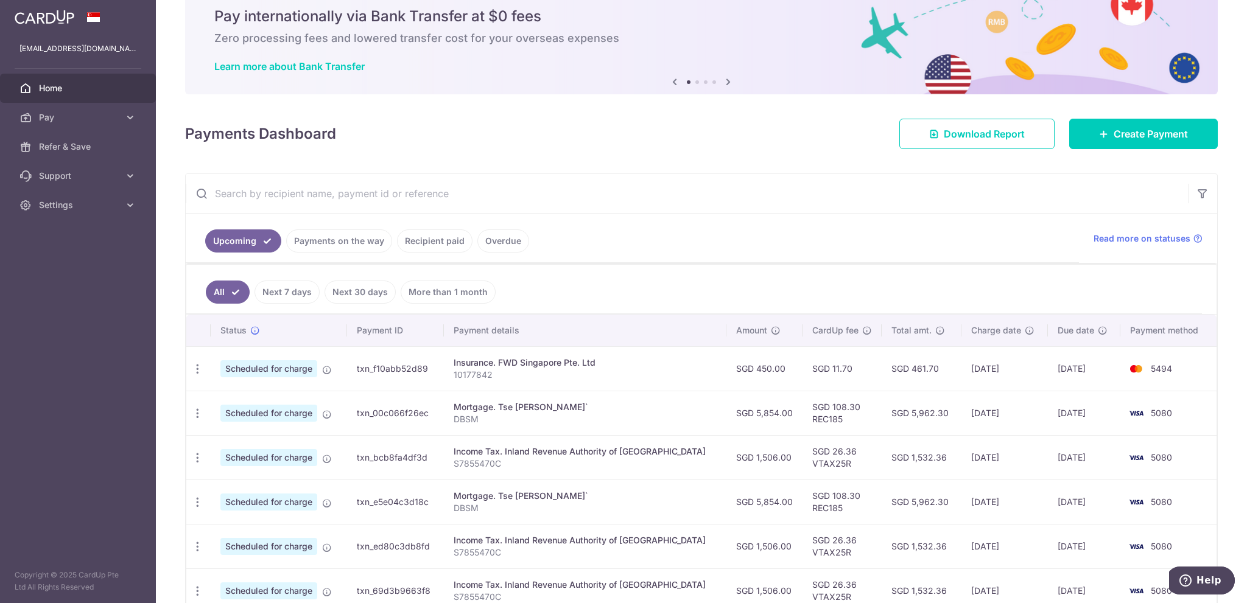
scroll to position [183, 0]
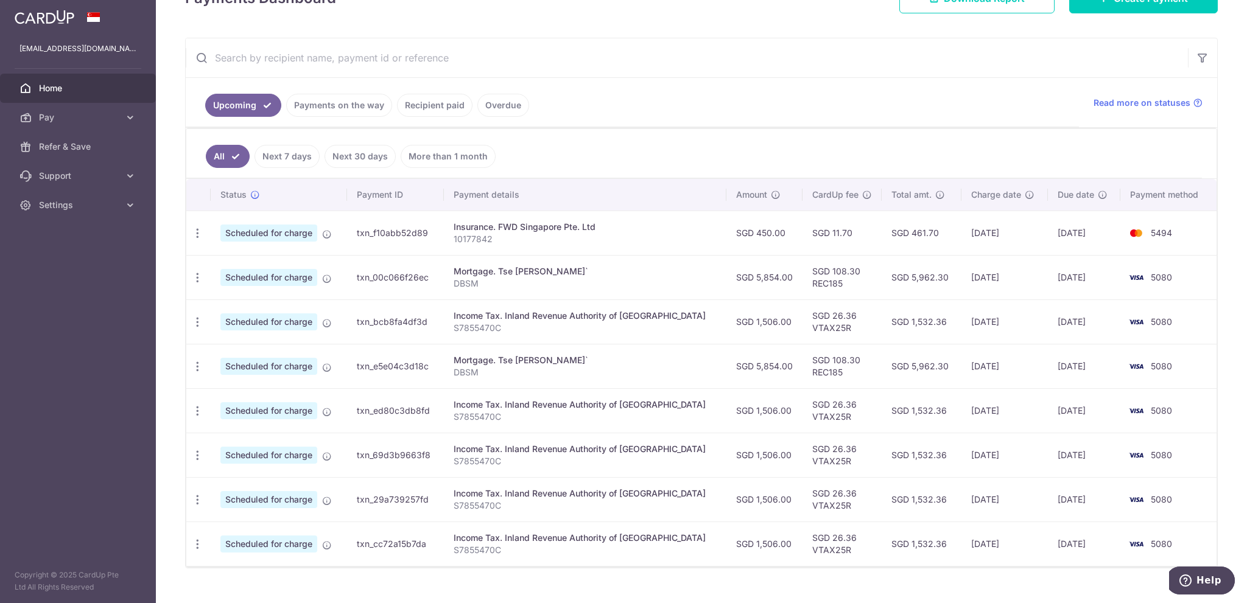
click at [458, 104] on link "Recipient paid" at bounding box center [435, 105] width 76 height 23
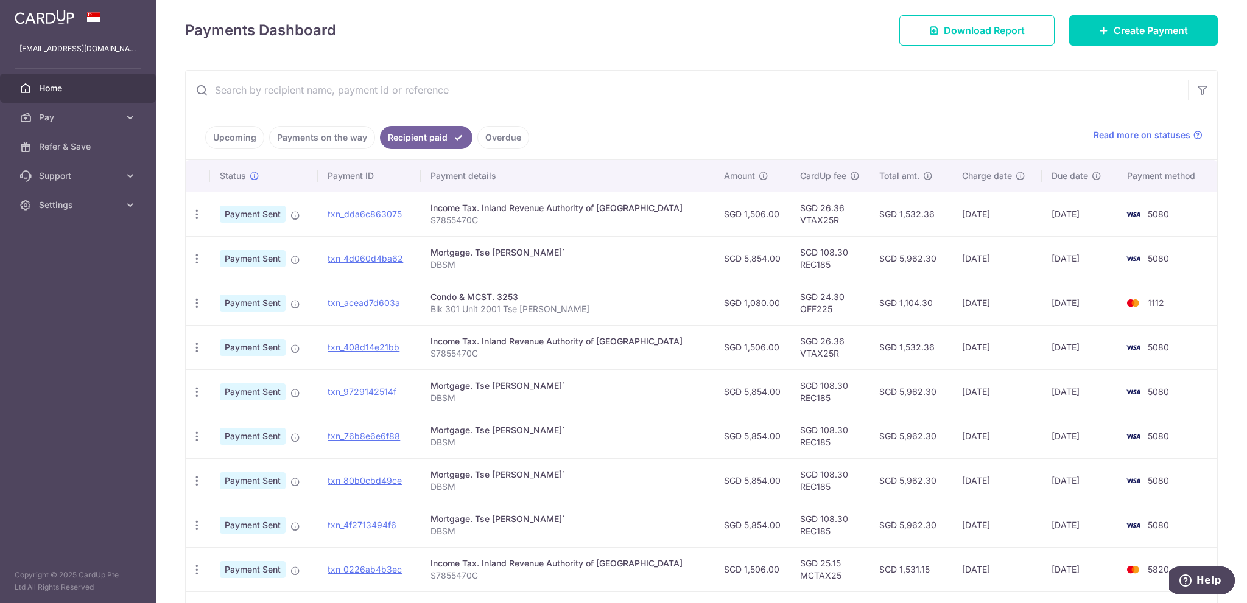
scroll to position [269, 0]
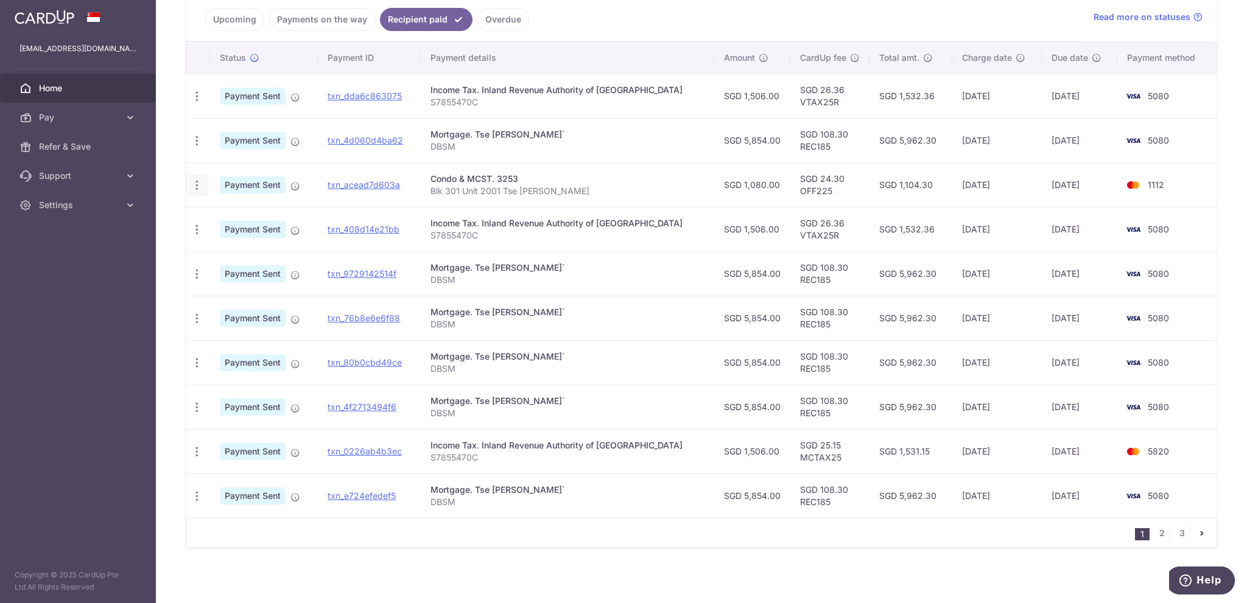
click at [194, 183] on icon "button" at bounding box center [197, 185] width 13 height 13
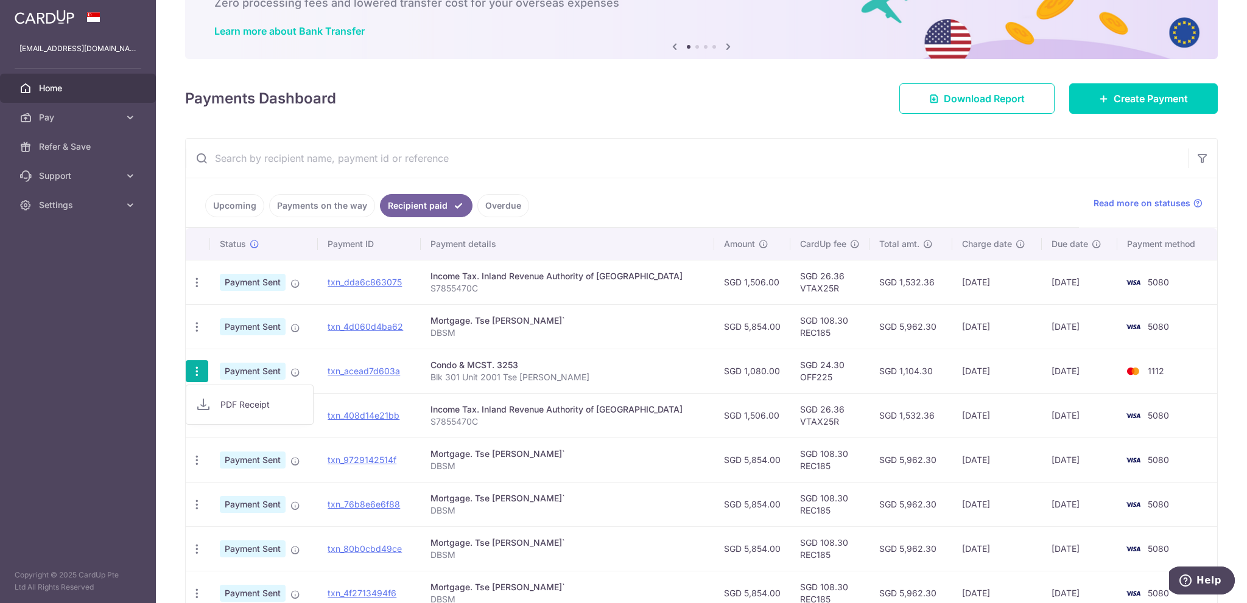
scroll to position [0, 0]
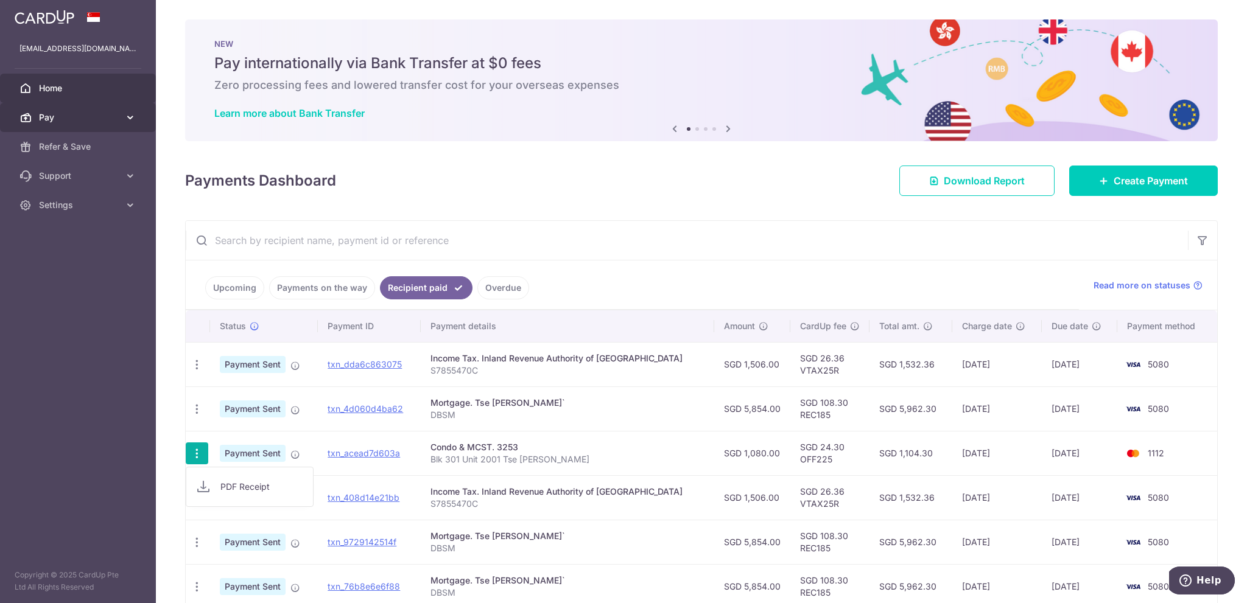
click at [42, 110] on link "Pay" at bounding box center [78, 117] width 156 height 29
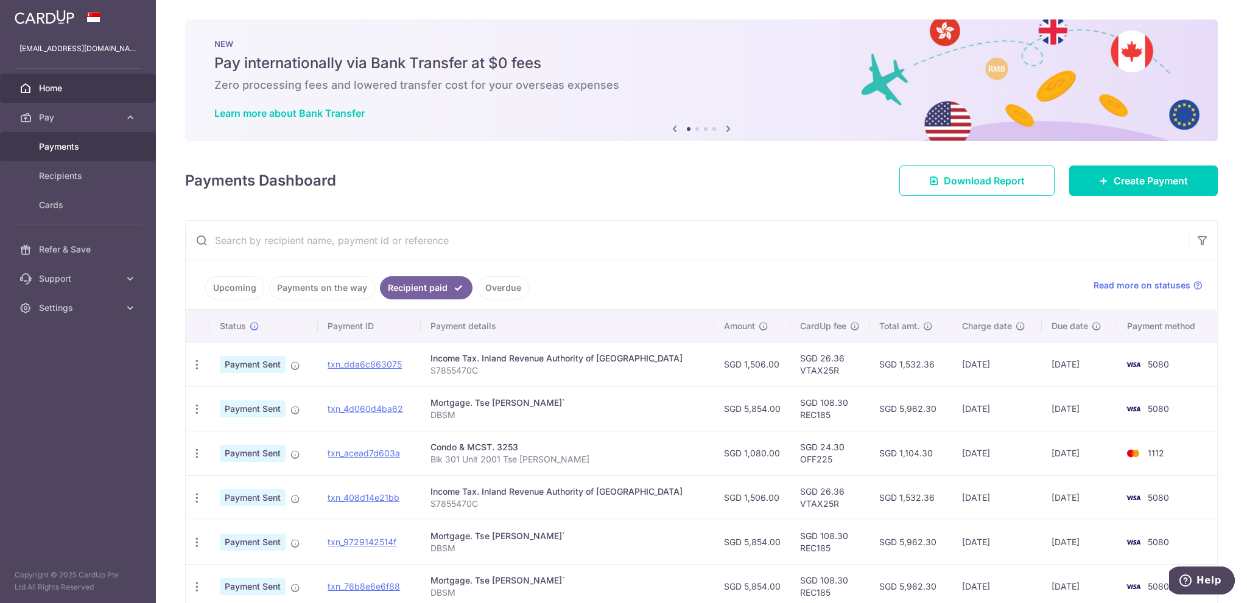
click at [57, 145] on span "Payments" at bounding box center [79, 147] width 80 height 12
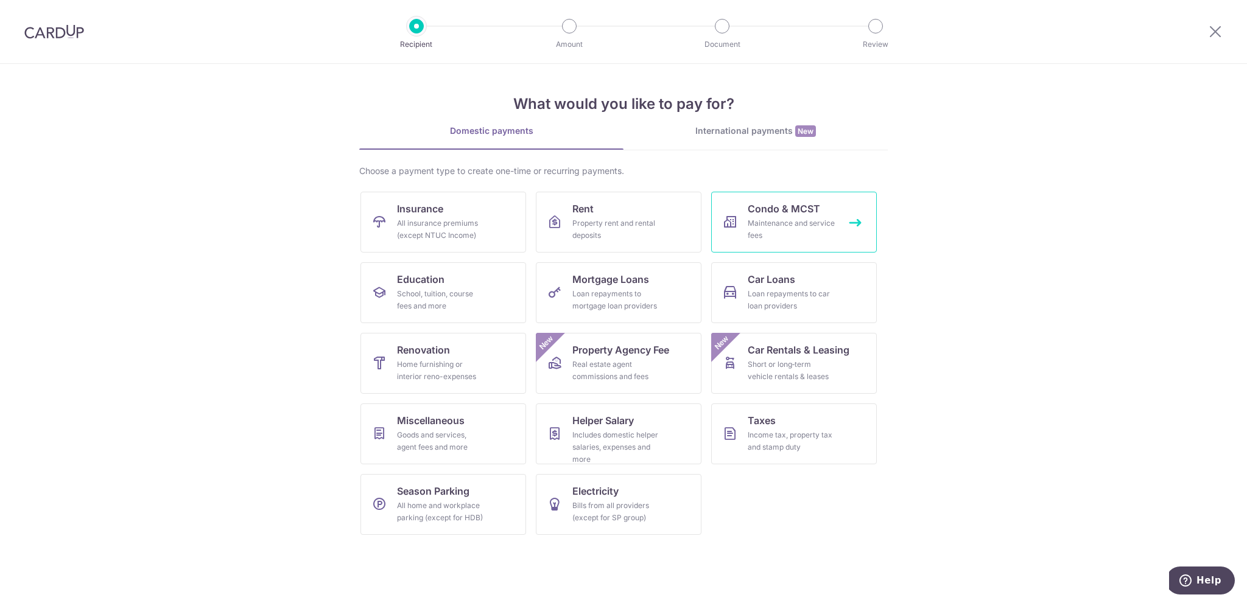
click at [801, 248] on link "Condo & MCST Maintenance and service fees" at bounding box center [794, 222] width 166 height 61
